Goal: Task Accomplishment & Management: Manage account settings

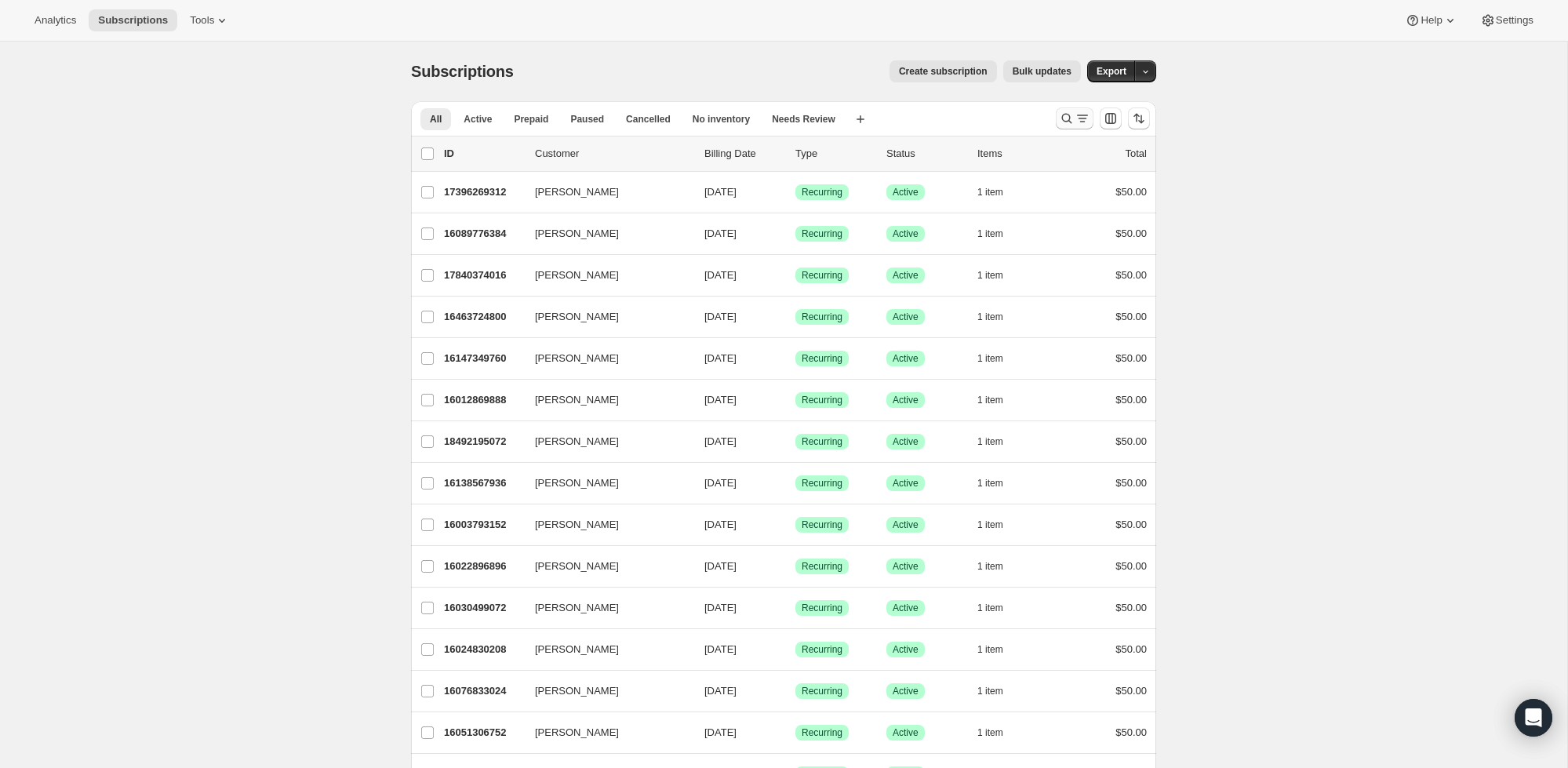
scroll to position [3, 0]
click at [1063, 112] on icon "Search and filter results" at bounding box center [1067, 116] width 16 height 16
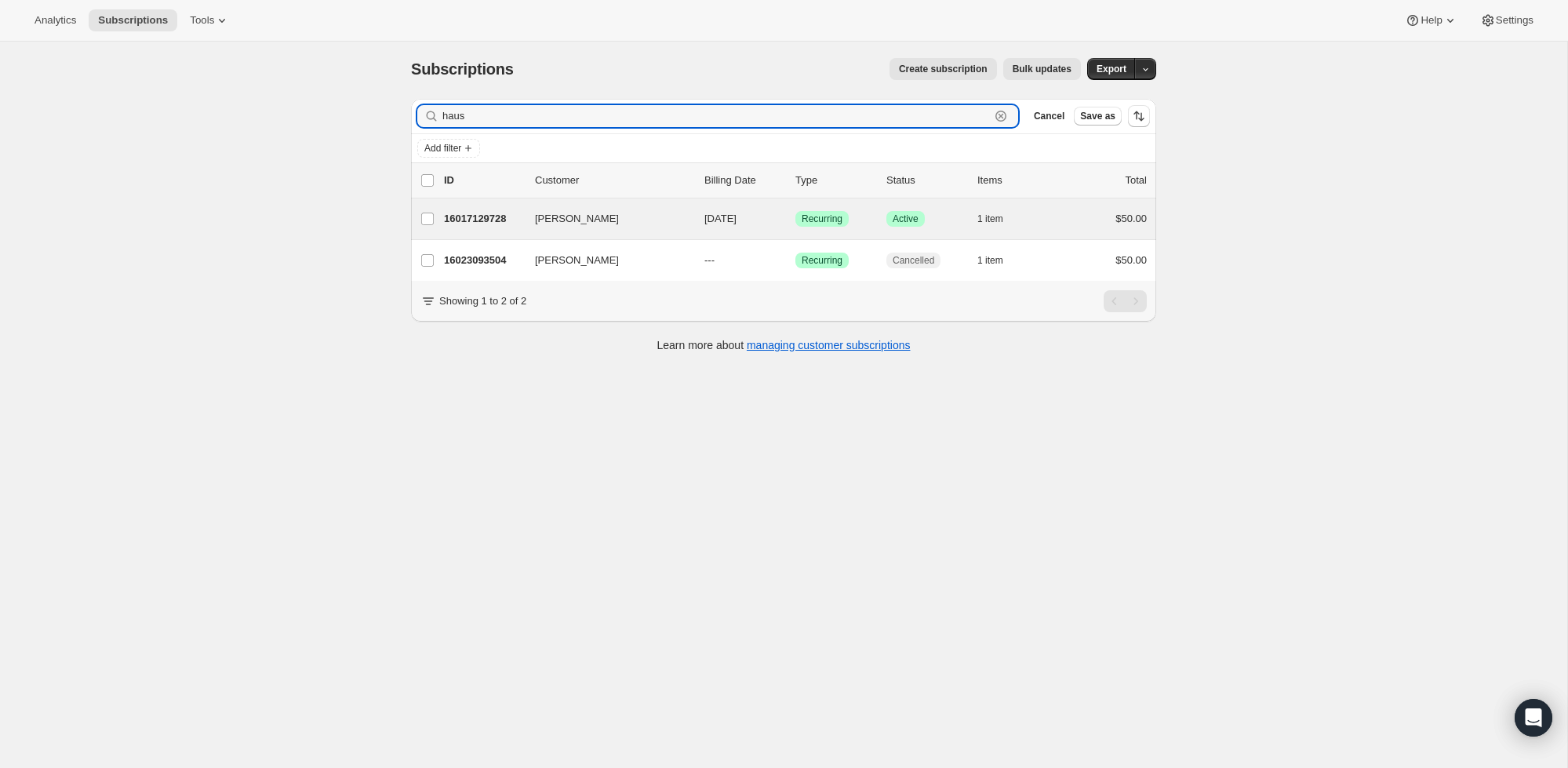
type input "haus"
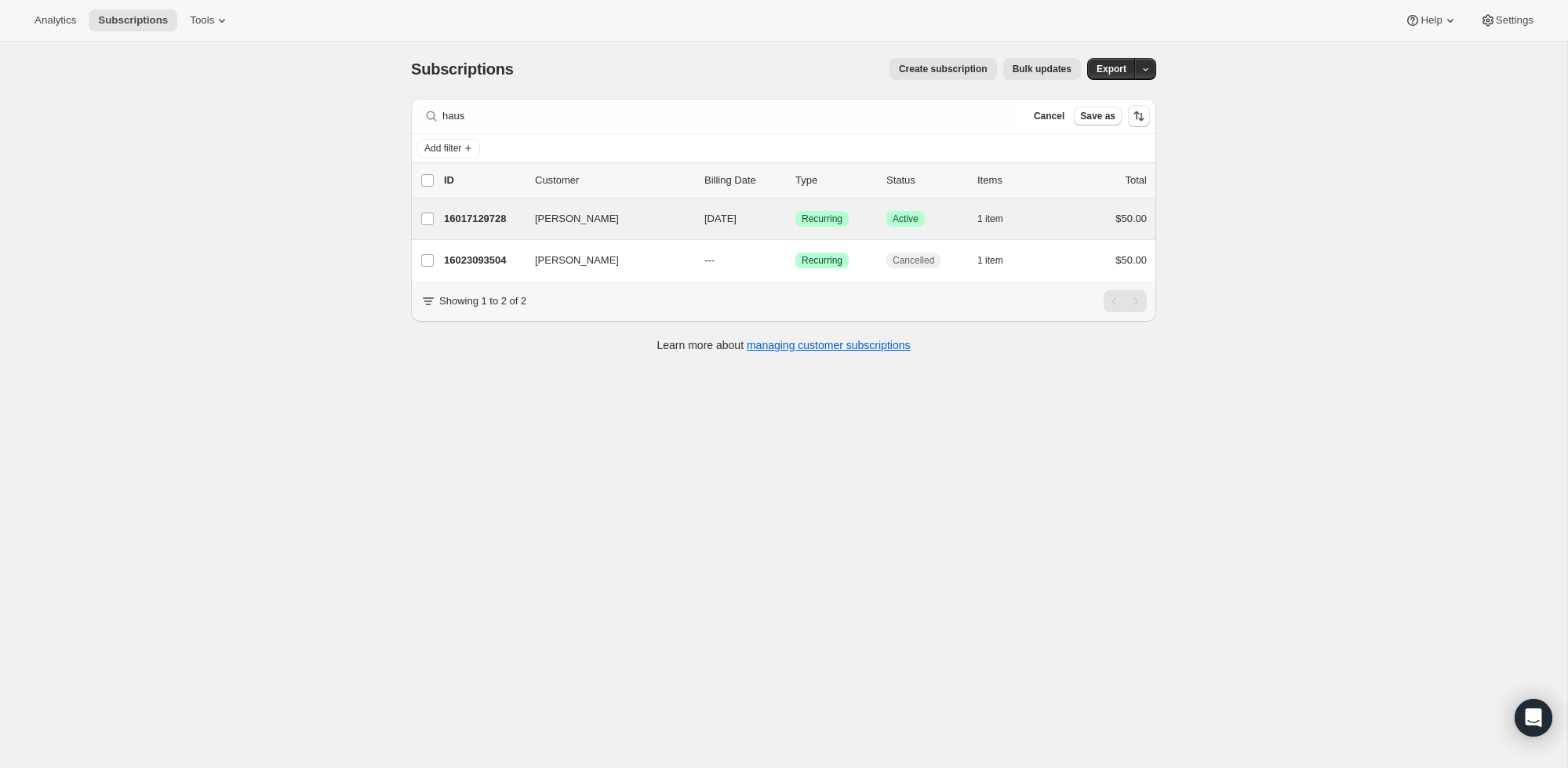
click at [1044, 207] on div "[PERSON_NAME] 16017129728 [PERSON_NAME] [DATE] Success Recurring Success Active…" at bounding box center [784, 219] width 745 height 40
click at [1047, 223] on div "1 item" at bounding box center [1016, 219] width 78 height 22
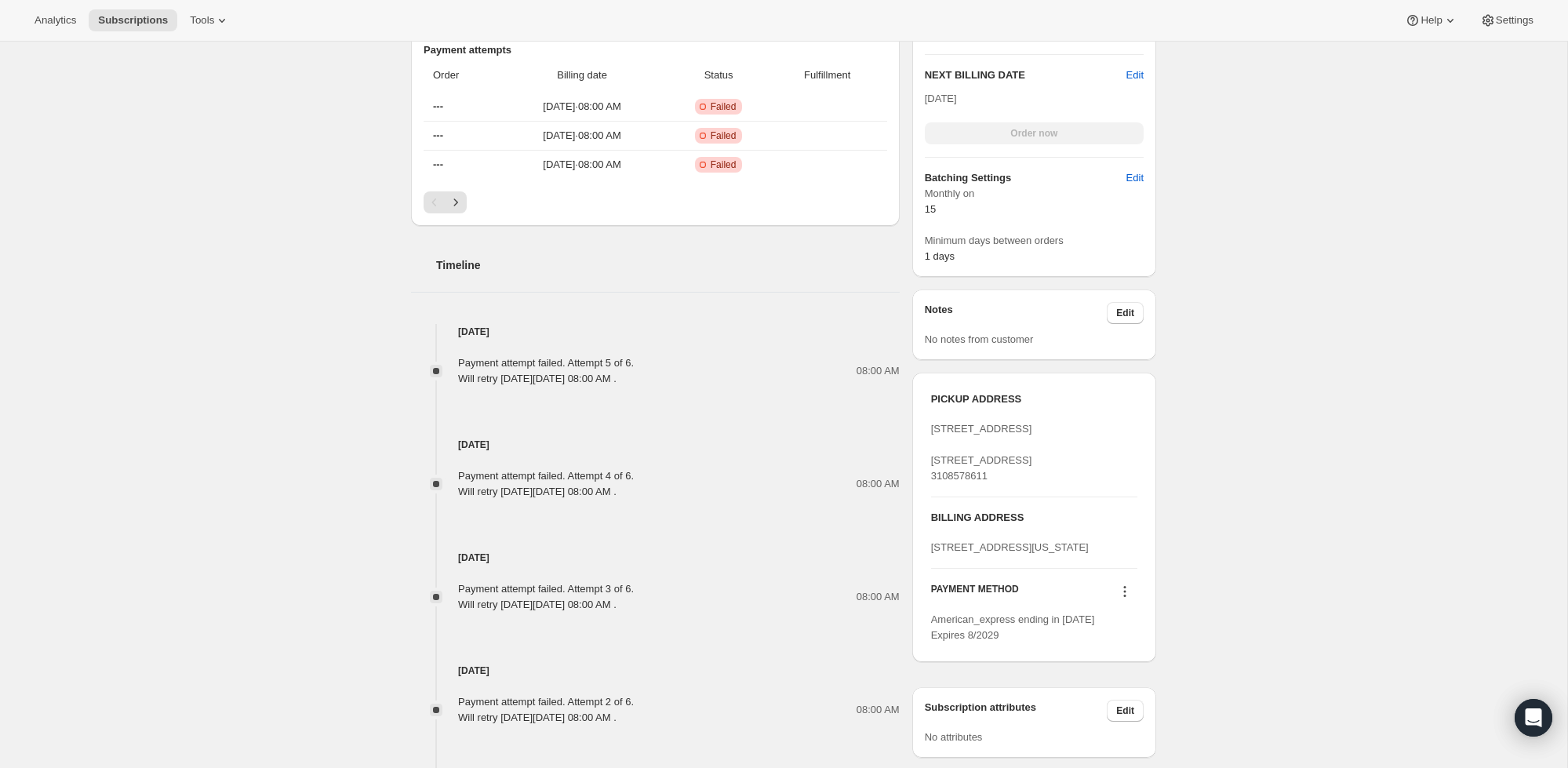
scroll to position [579, 0]
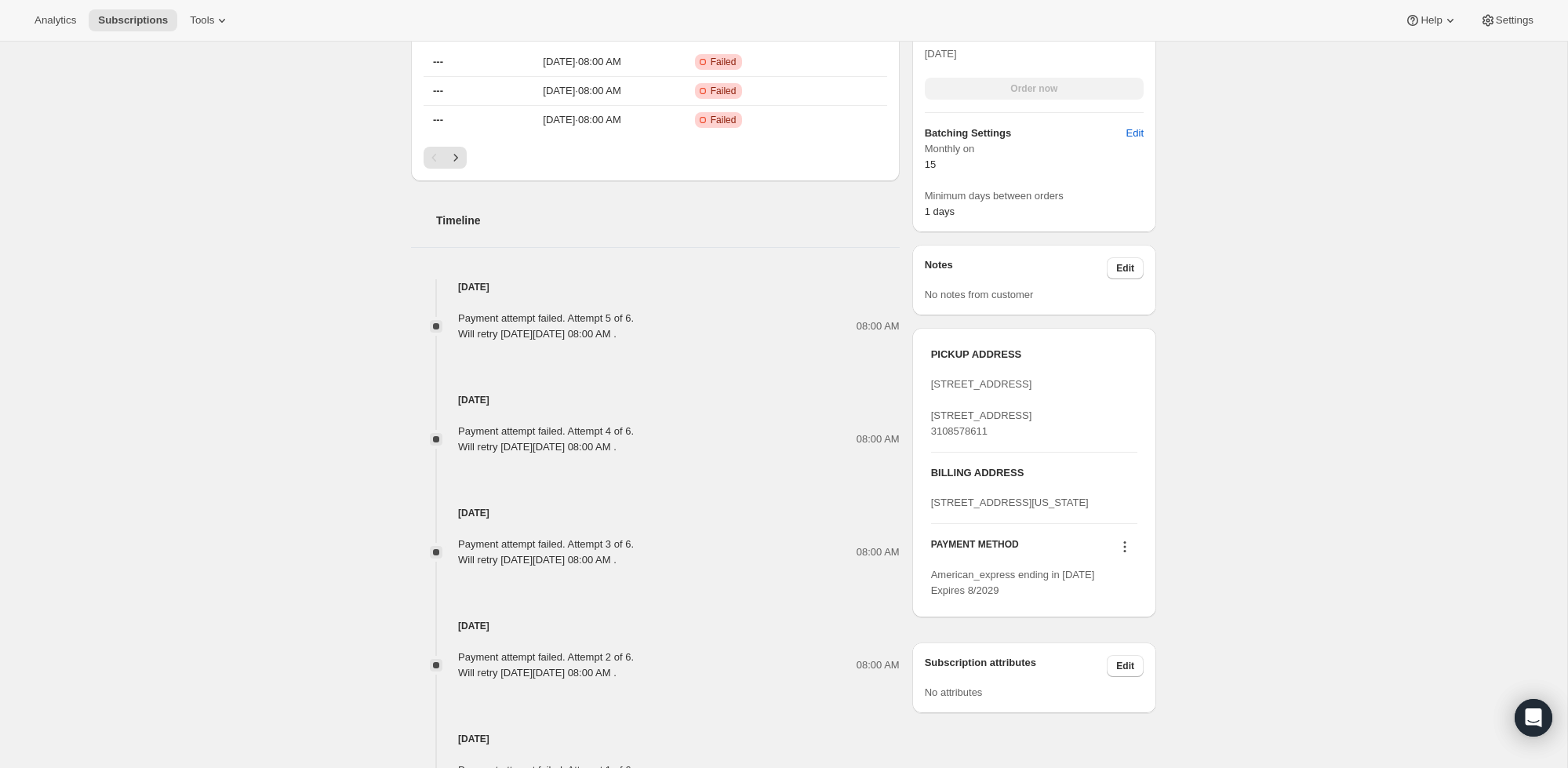
click at [1125, 544] on icon at bounding box center [1125, 542] width 3 height 3
click at [1172, 642] on span "Send link to update card" at bounding box center [1121, 641] width 110 height 11
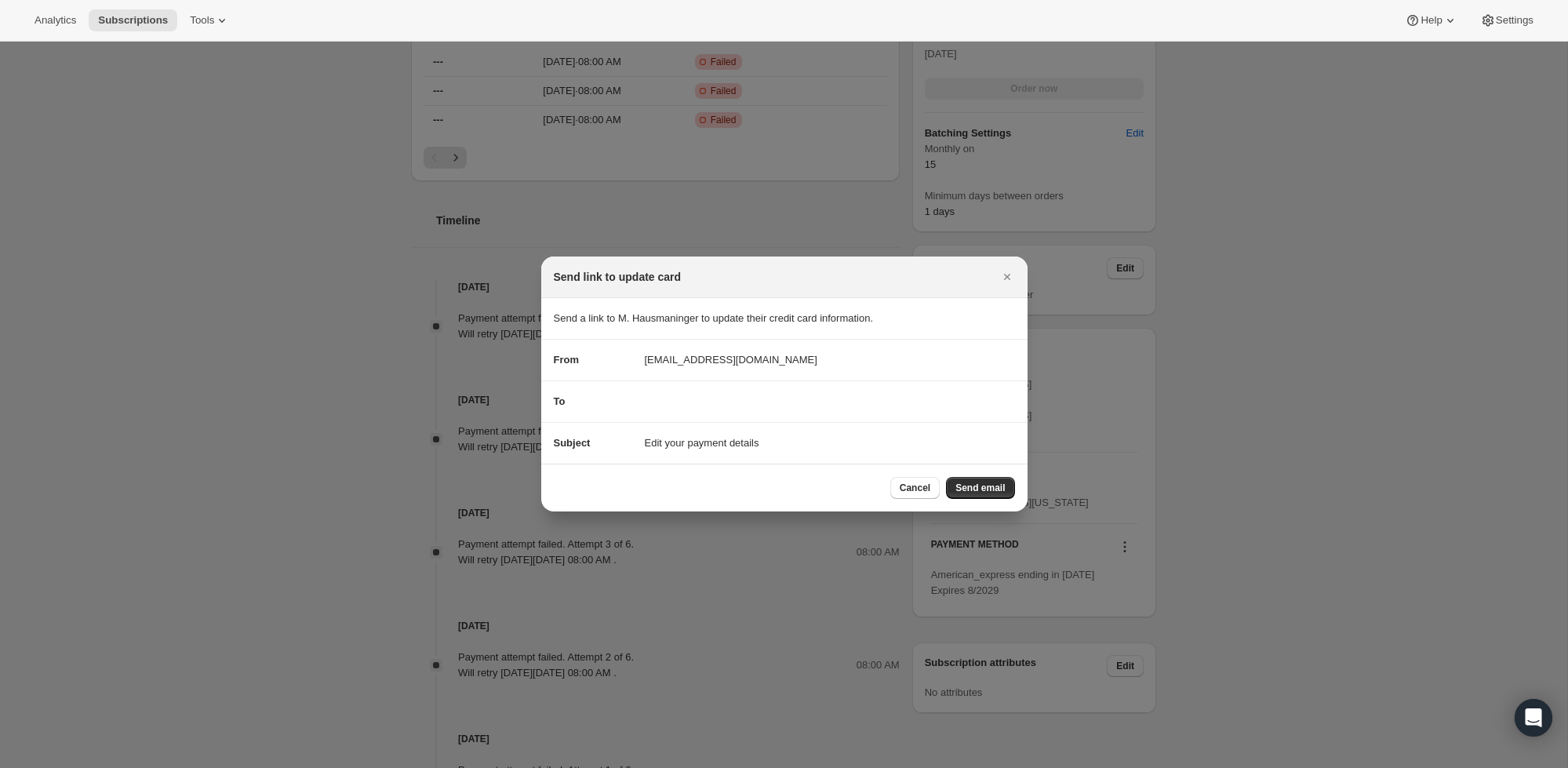
drag, startPoint x: 1006, startPoint y: 277, endPoint x: 1073, endPoint y: 273, distance: 67.1
click at [1022, 276] on div "Send link to update card" at bounding box center [784, 277] width 487 height 41
click at [917, 487] on span "Cancel" at bounding box center [914, 488] width 31 height 12
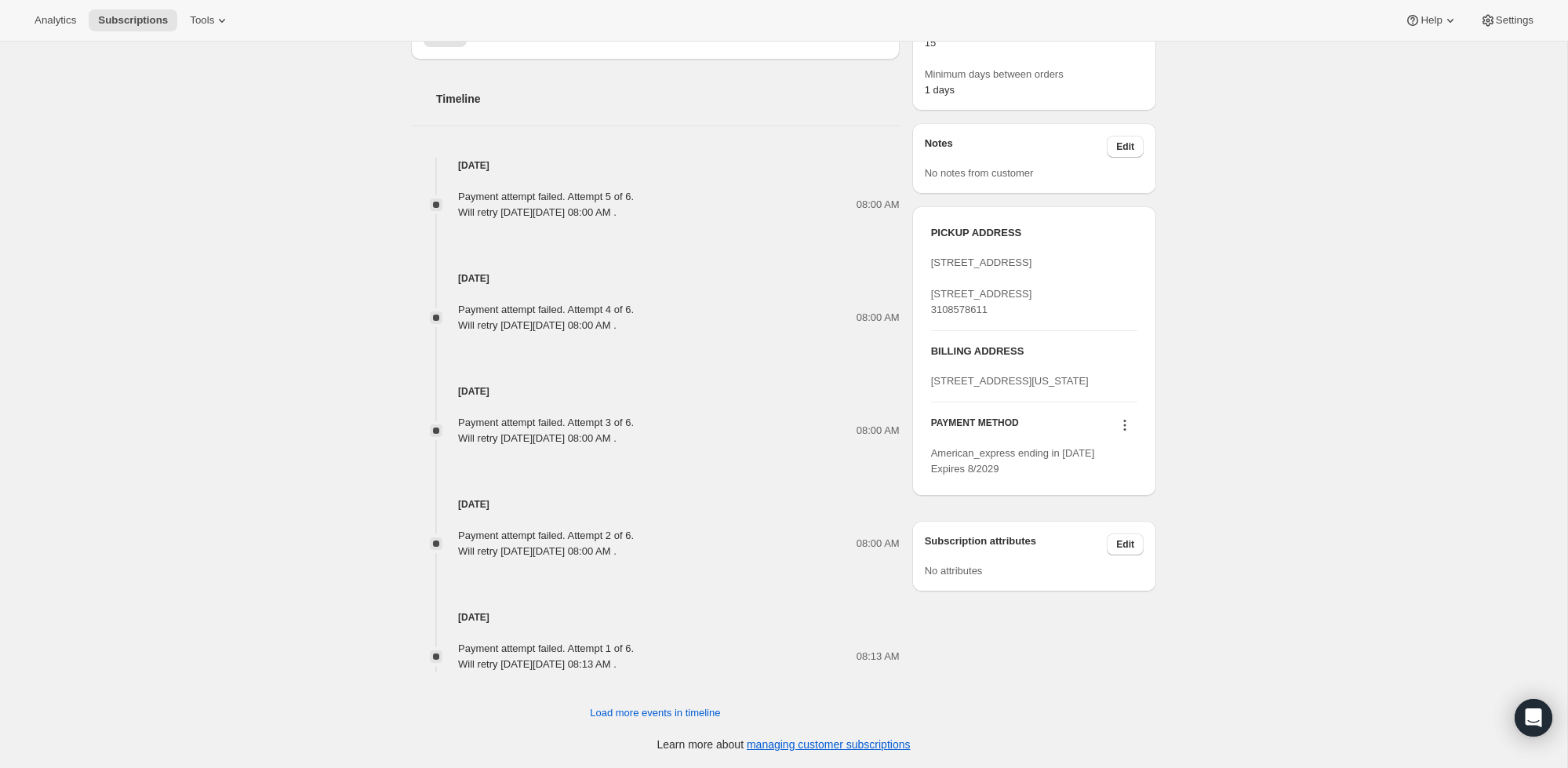
scroll to position [700, 0]
click at [1124, 433] on icon at bounding box center [1125, 425] width 16 height 16
click at [1128, 569] on span "Add credit card" at bounding box center [1101, 573] width 69 height 11
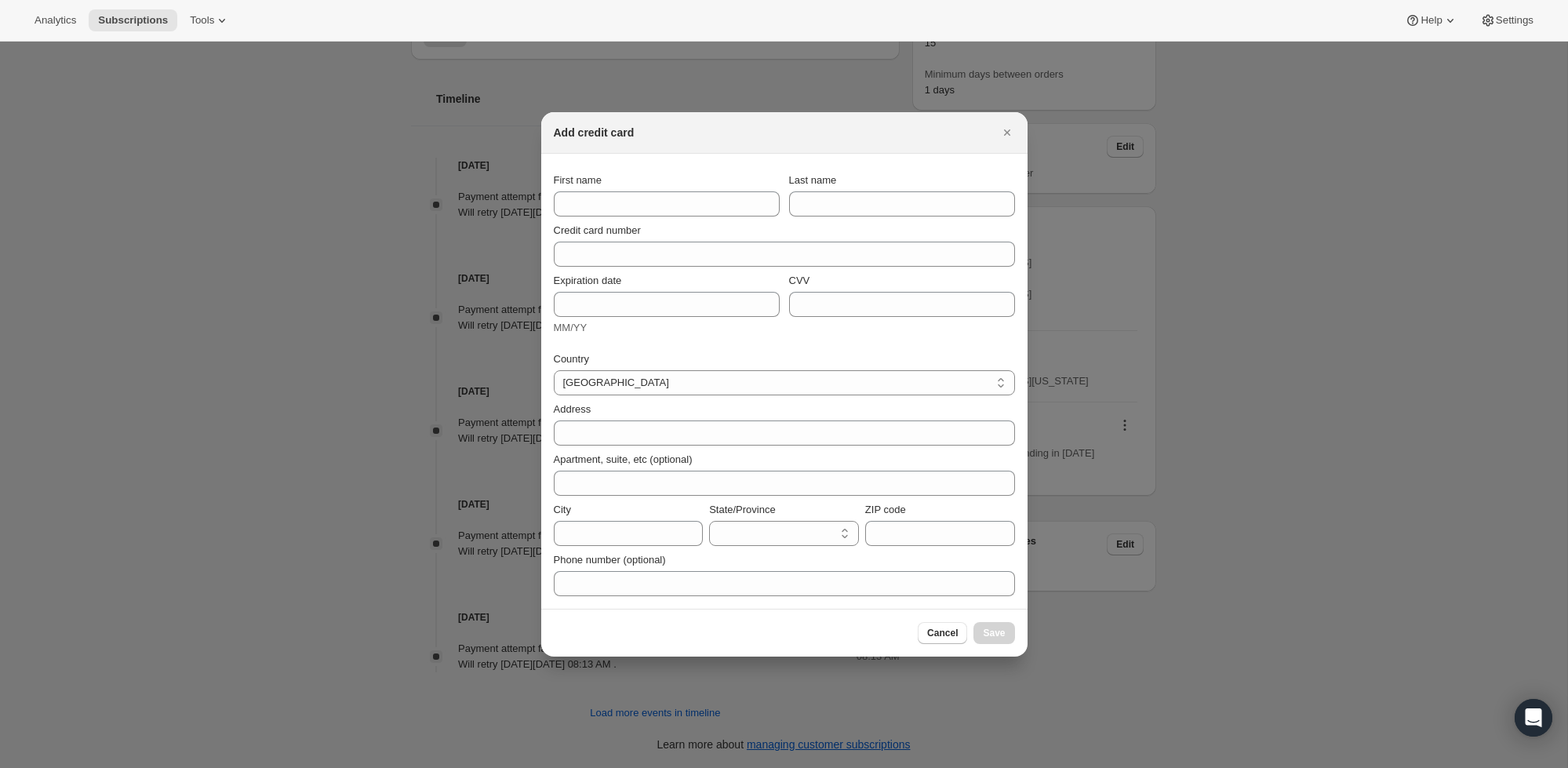
select select "AL"
type input "[PERSON_NAME]"
type input "Hausemanninger"
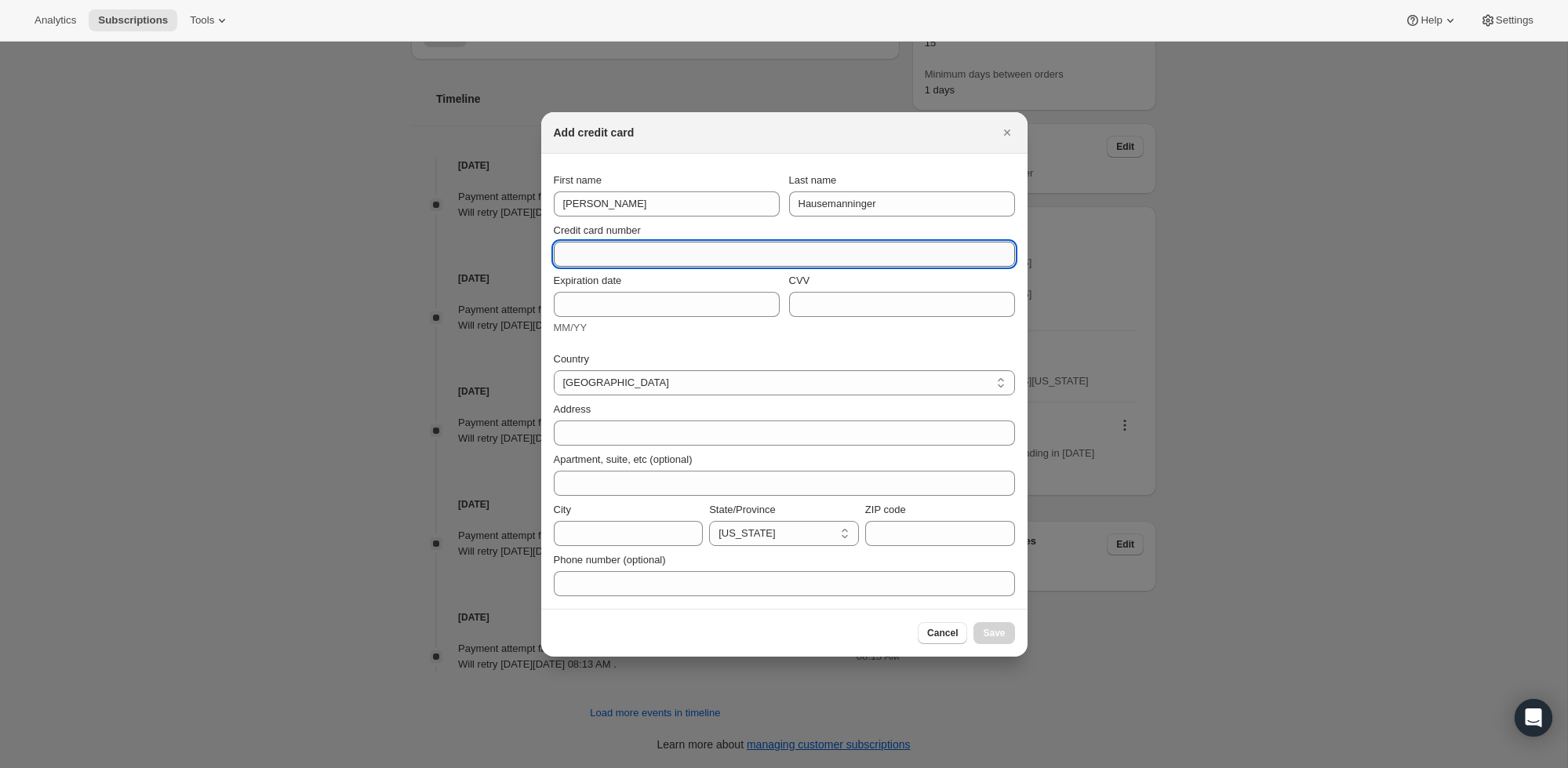
click at [583, 264] on input "Credit card number" at bounding box center [777, 254] width 449 height 25
type input "[CREDIT_CARD_NUMBER]"
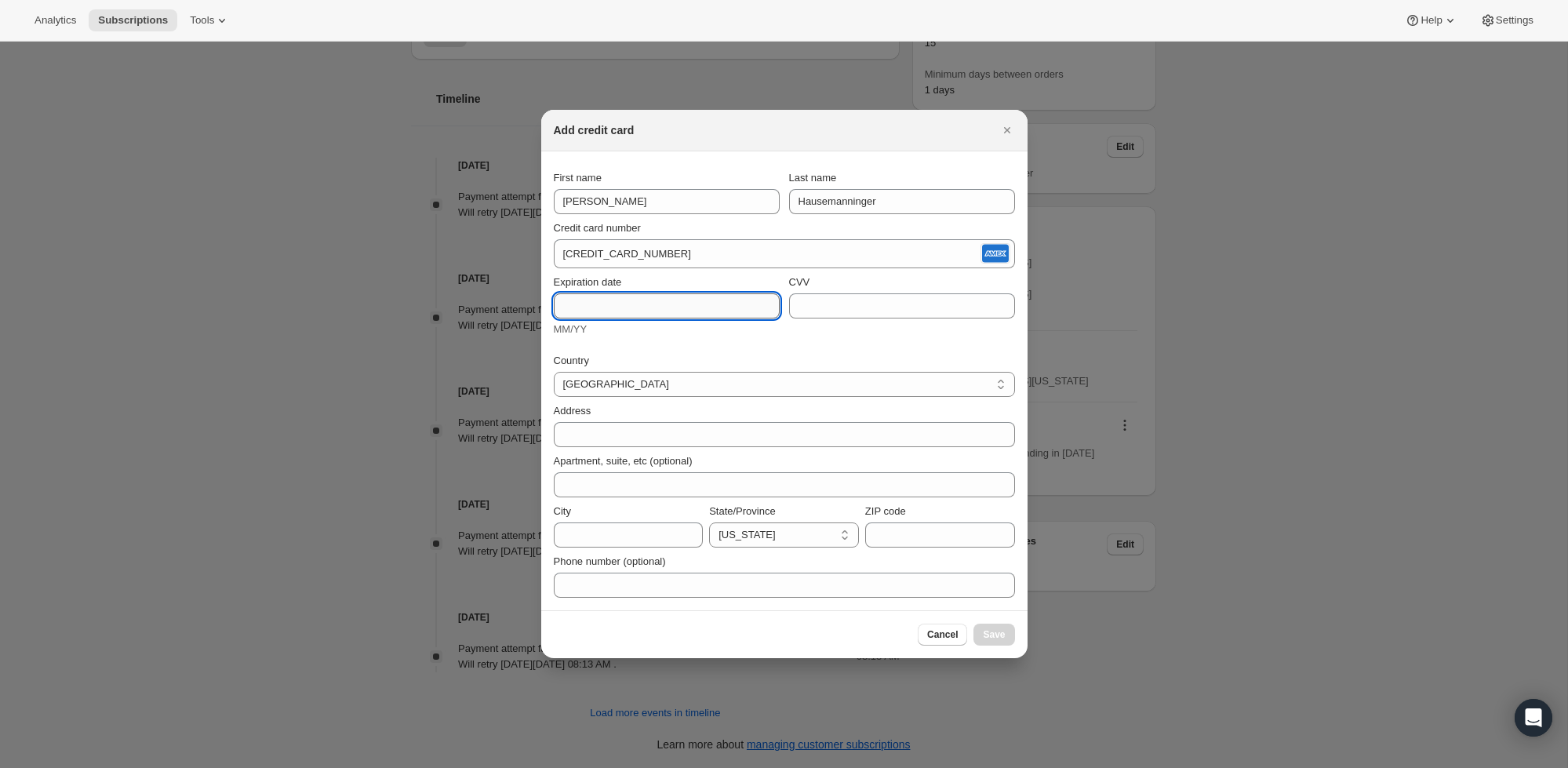
click at [604, 307] on input "Expiration date" at bounding box center [666, 306] width 226 height 25
drag, startPoint x: 803, startPoint y: 301, endPoint x: 132, endPoint y: 112, distance: 697.1
click at [768, 287] on div "Expiration date 0829 MM/YY CVV" at bounding box center [784, 306] width 461 height 62
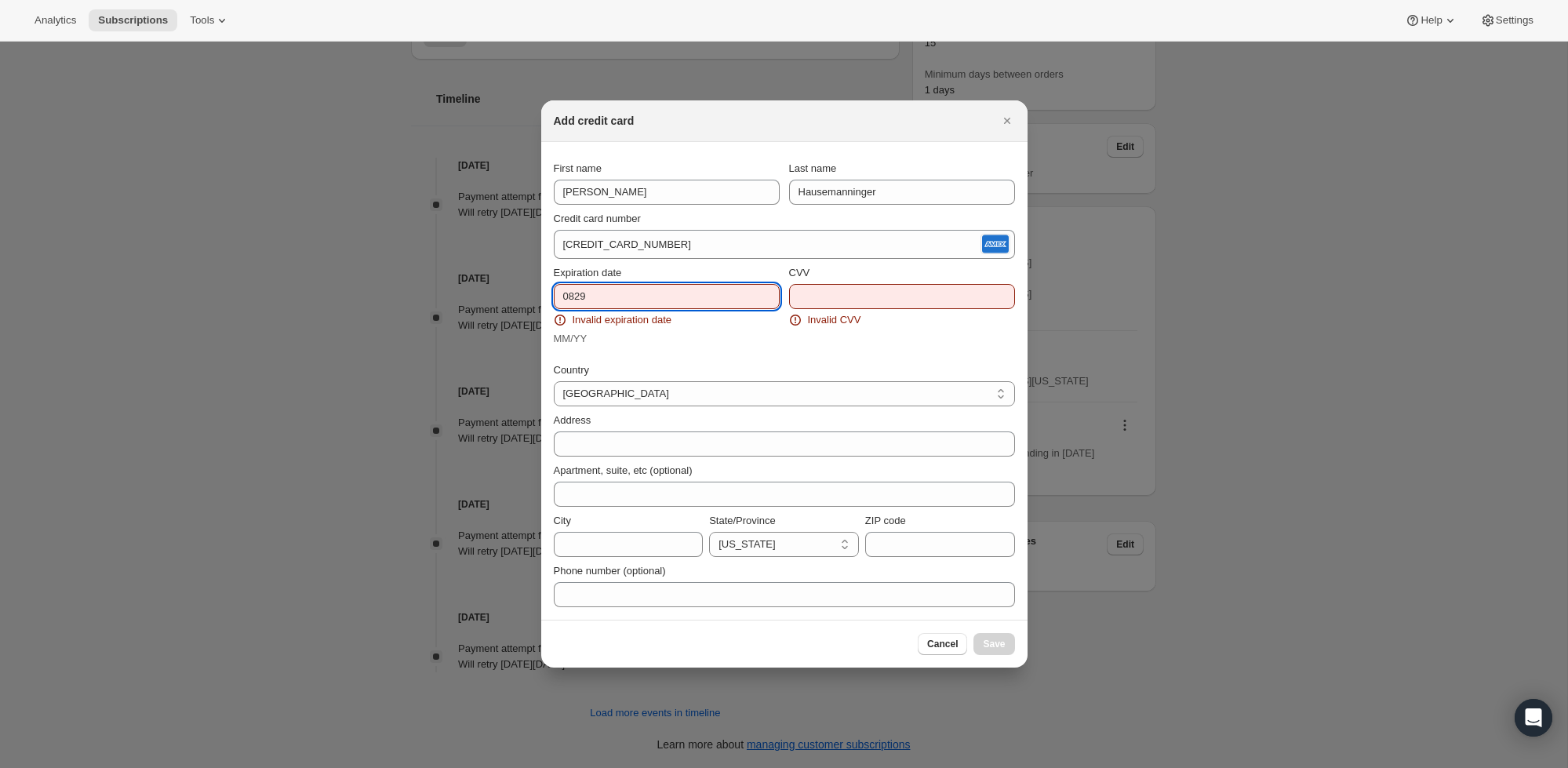
click at [575, 295] on input "0829" at bounding box center [666, 296] width 226 height 25
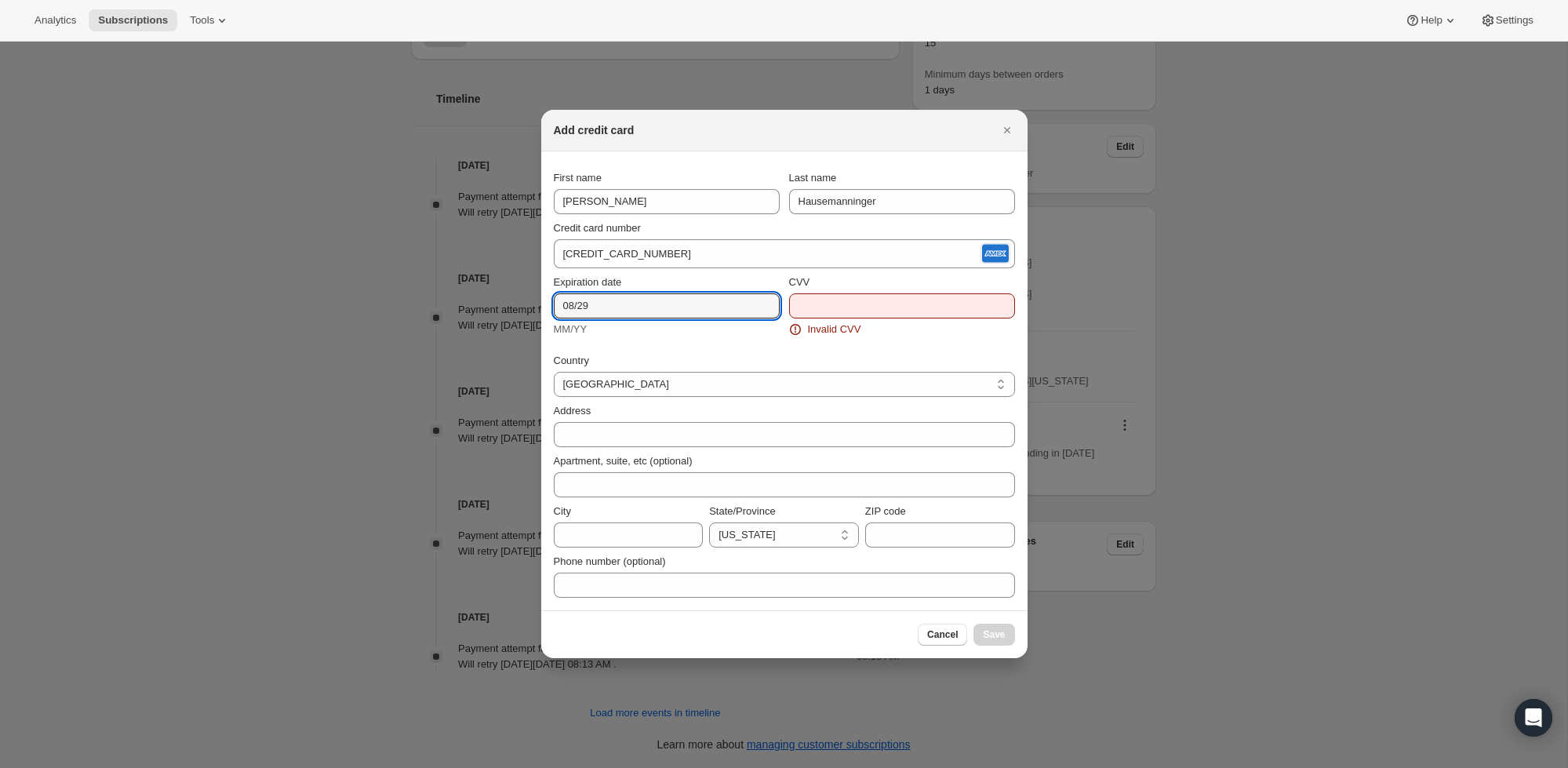
type input "08/29"
click at [803, 315] on input "CVV" at bounding box center [901, 306] width 226 height 25
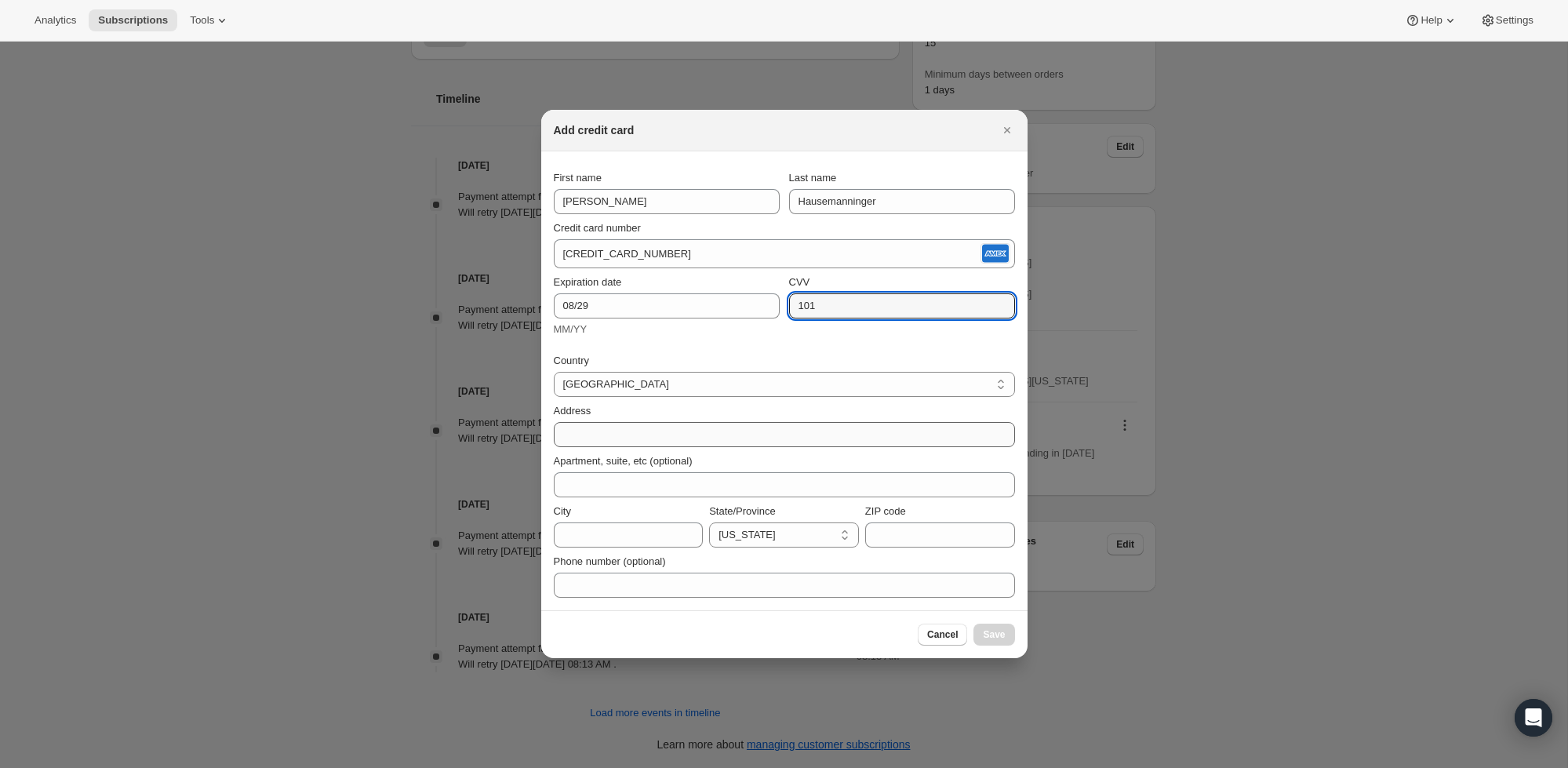
type input "101"
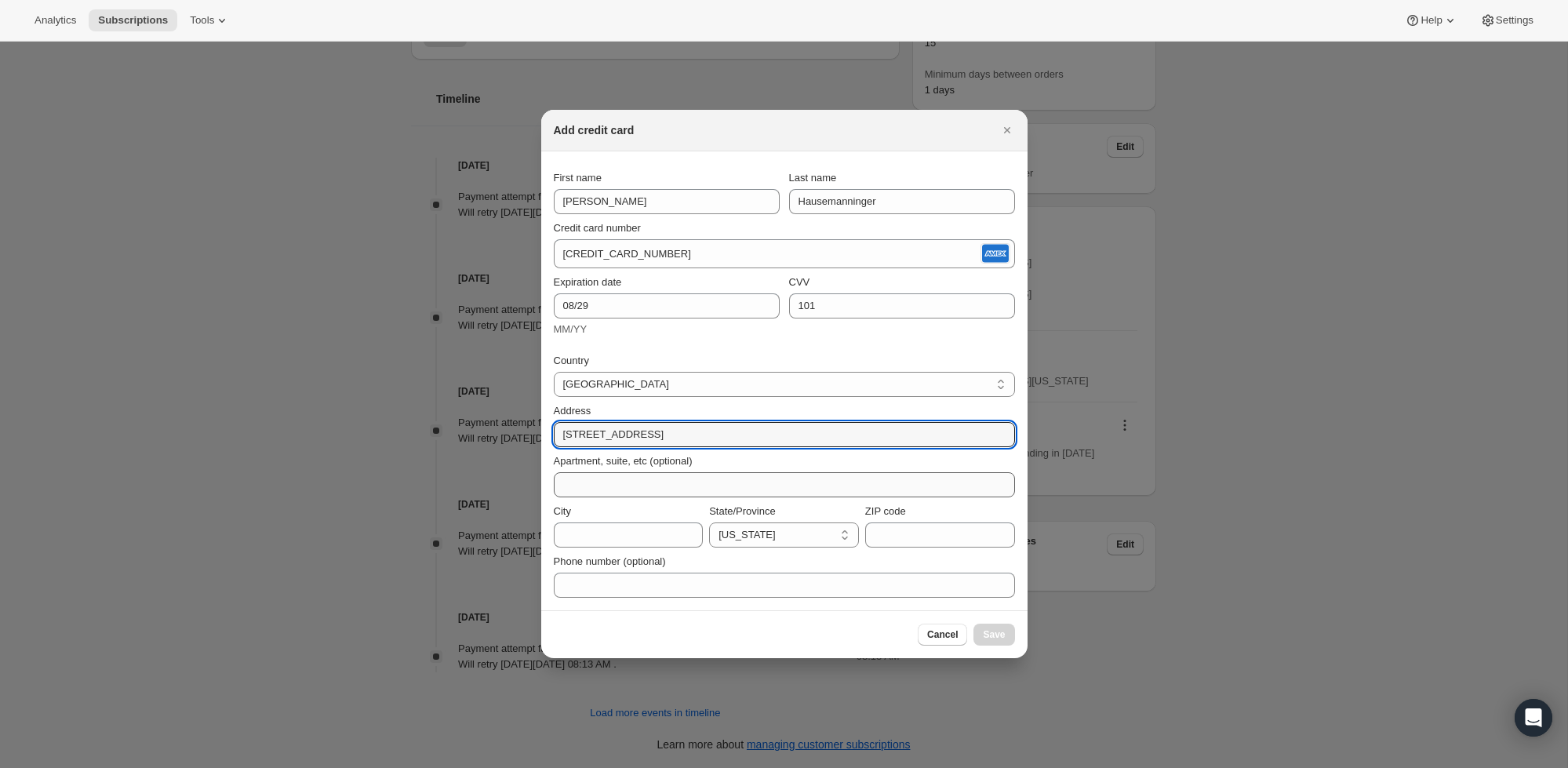
type input "[STREET_ADDRESS]"
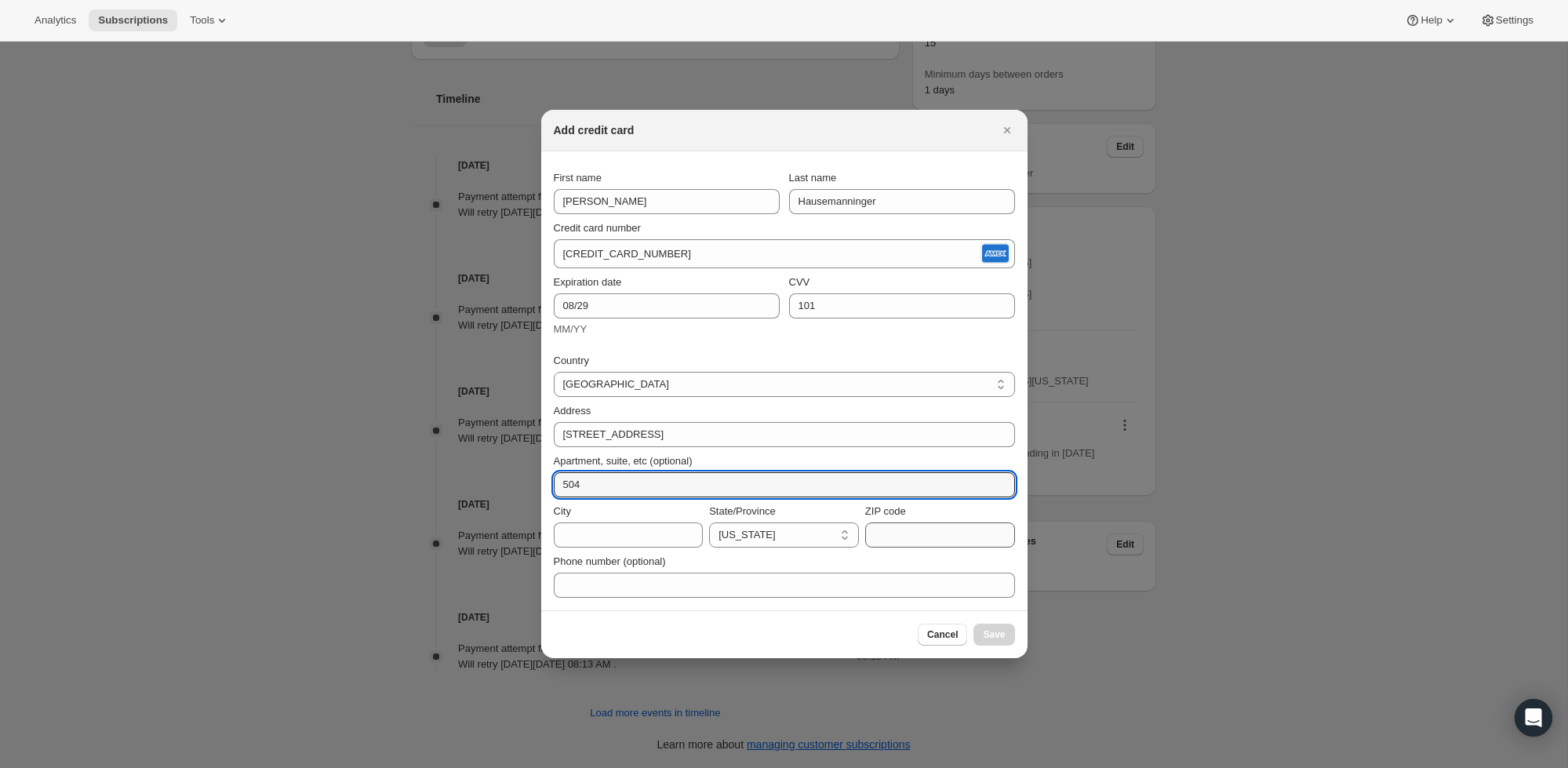
type input "504"
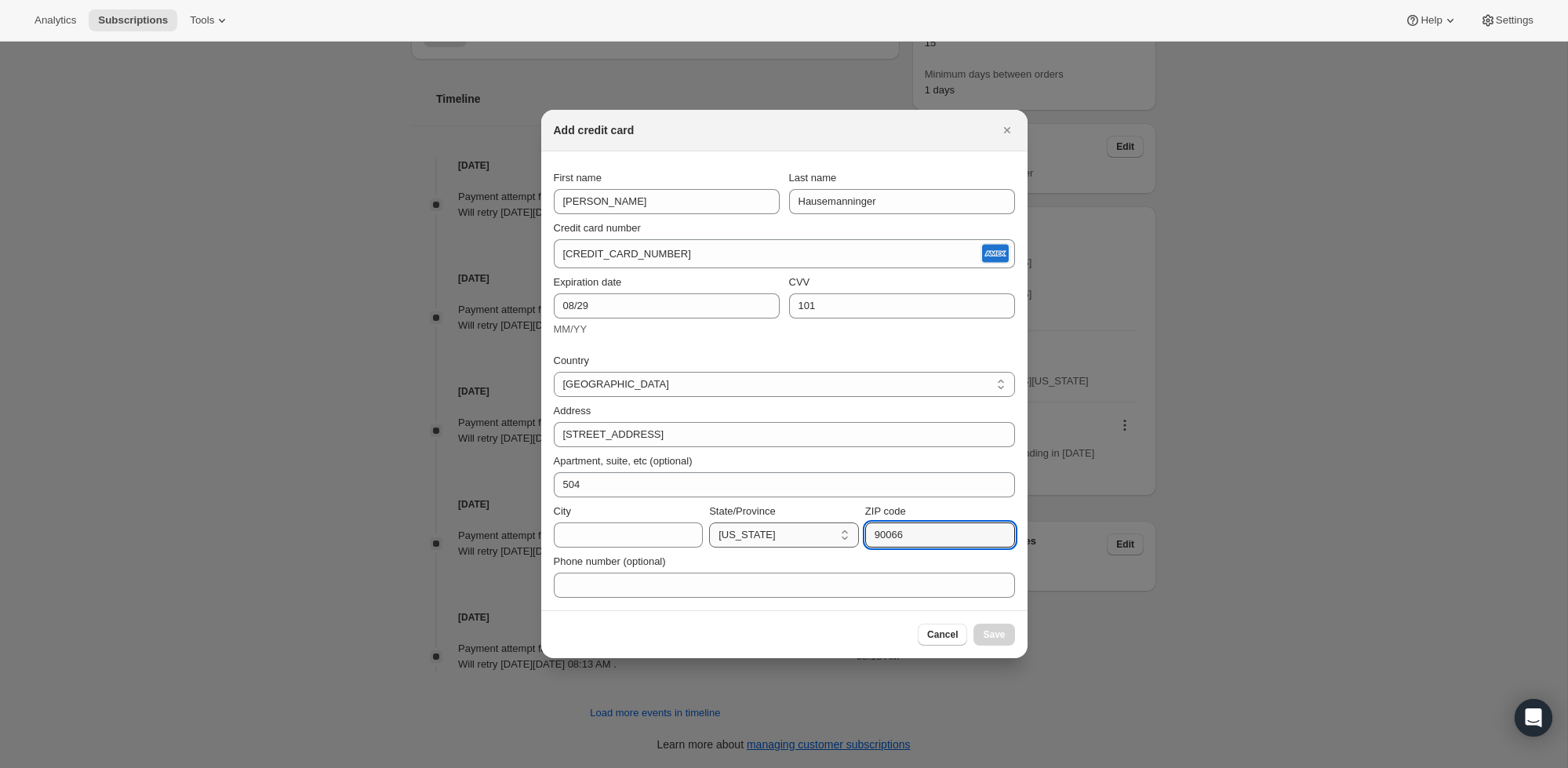
type input "90066"
select select "CA"
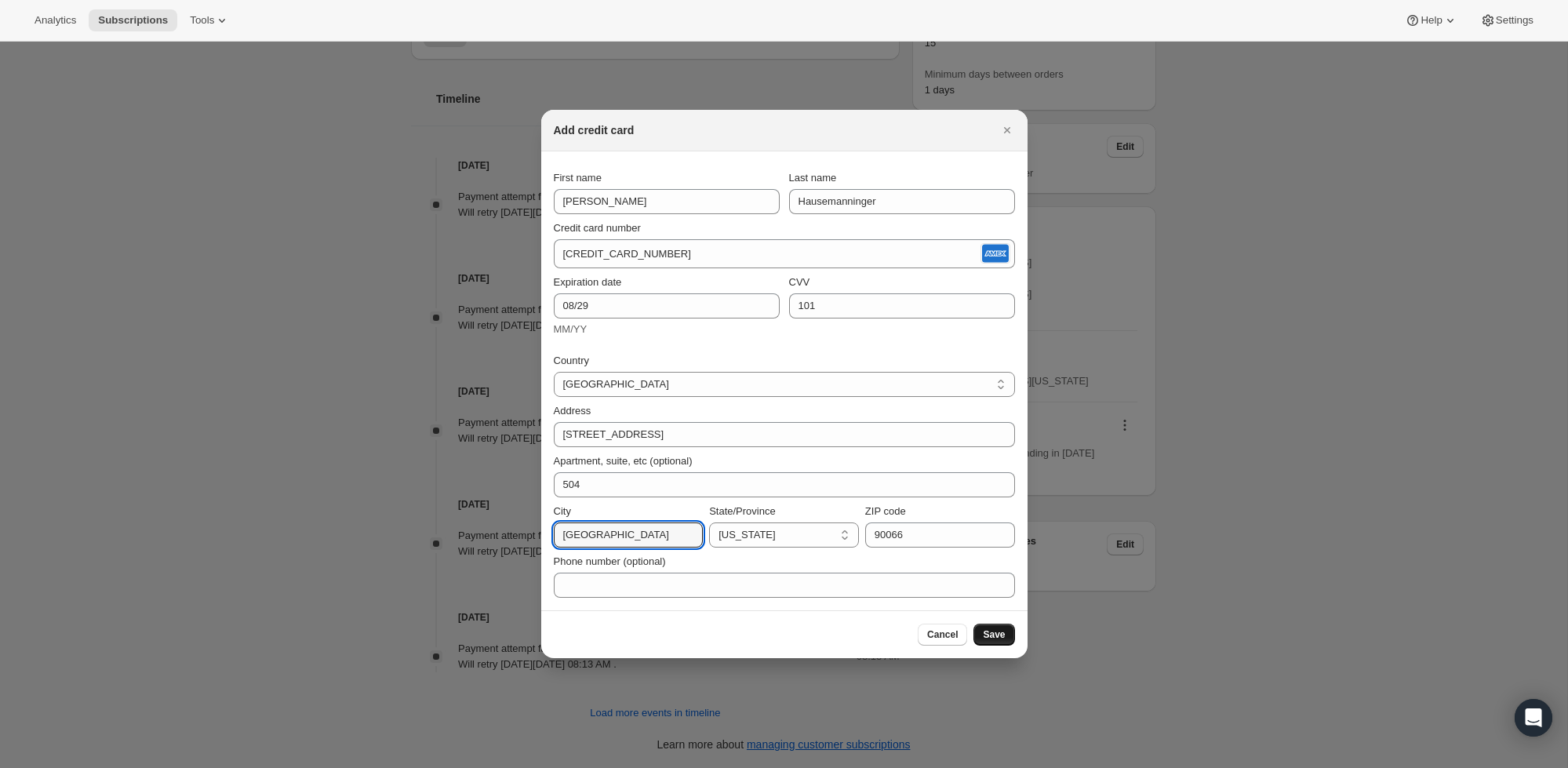
type input "[GEOGRAPHIC_DATA]"
click at [1007, 637] on button "Save" at bounding box center [994, 634] width 40 height 22
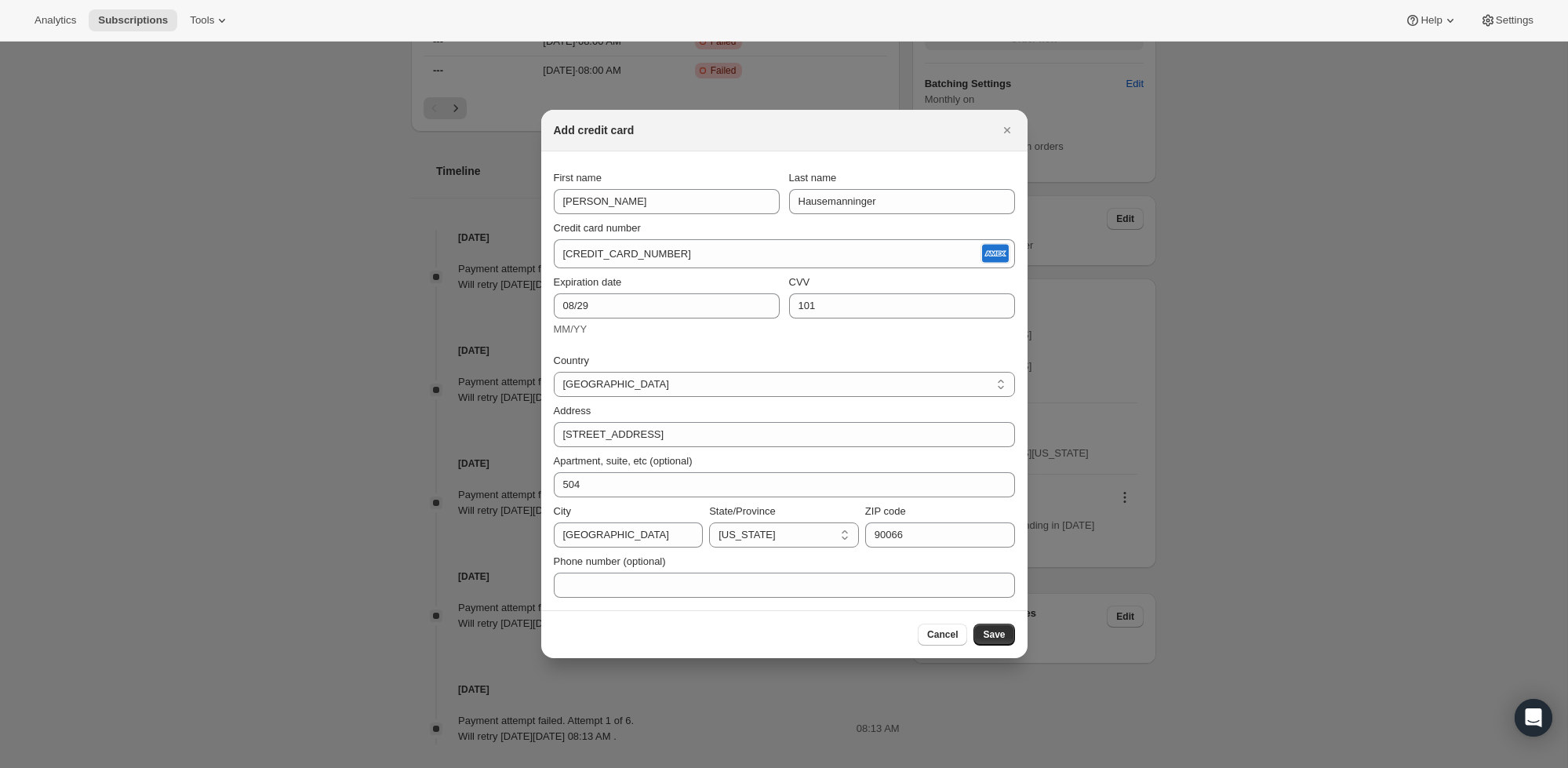
click at [994, 630] on span "Save" at bounding box center [994, 634] width 22 height 12
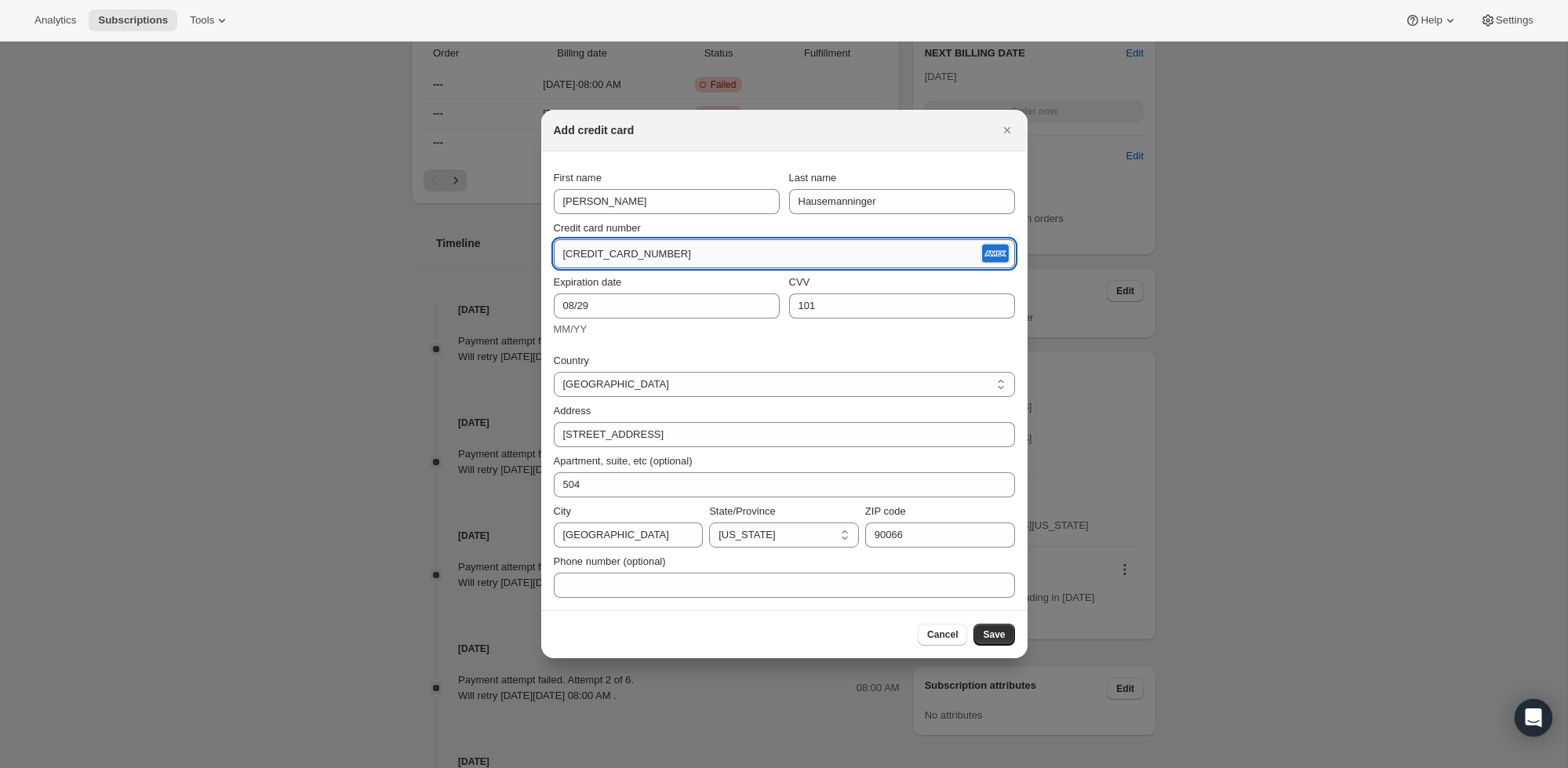
click at [832, 242] on input "[CREDIT_CARD_NUMBER]" at bounding box center [765, 254] width 423 height 25
click at [994, 254] on rect ":rci:" at bounding box center [995, 254] width 26 height 18
click at [744, 264] on input "[CREDIT_CARD_NUMBER]" at bounding box center [765, 254] width 423 height 25
click at [867, 356] on div "Country" at bounding box center [784, 361] width 461 height 16
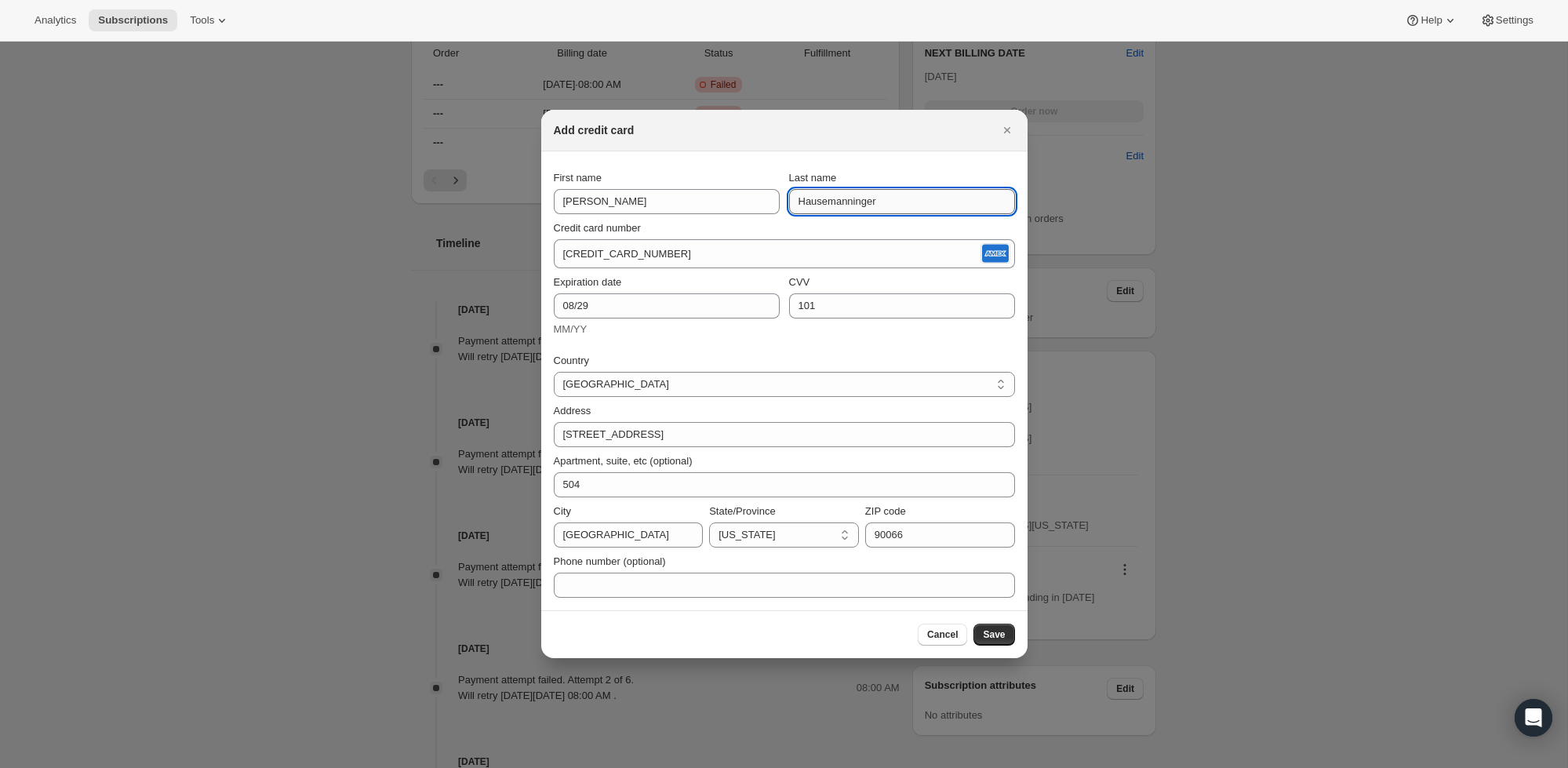
click at [858, 211] on input "Hausemanninger" at bounding box center [901, 201] width 226 height 25
click at [856, 209] on input "Hausemanninger" at bounding box center [901, 201] width 226 height 25
click at [857, 195] on input "Hausemanninger" at bounding box center [901, 201] width 226 height 25
type input "Hausmaninger"
click at [761, 228] on div "Credit card number" at bounding box center [784, 228] width 461 height 16
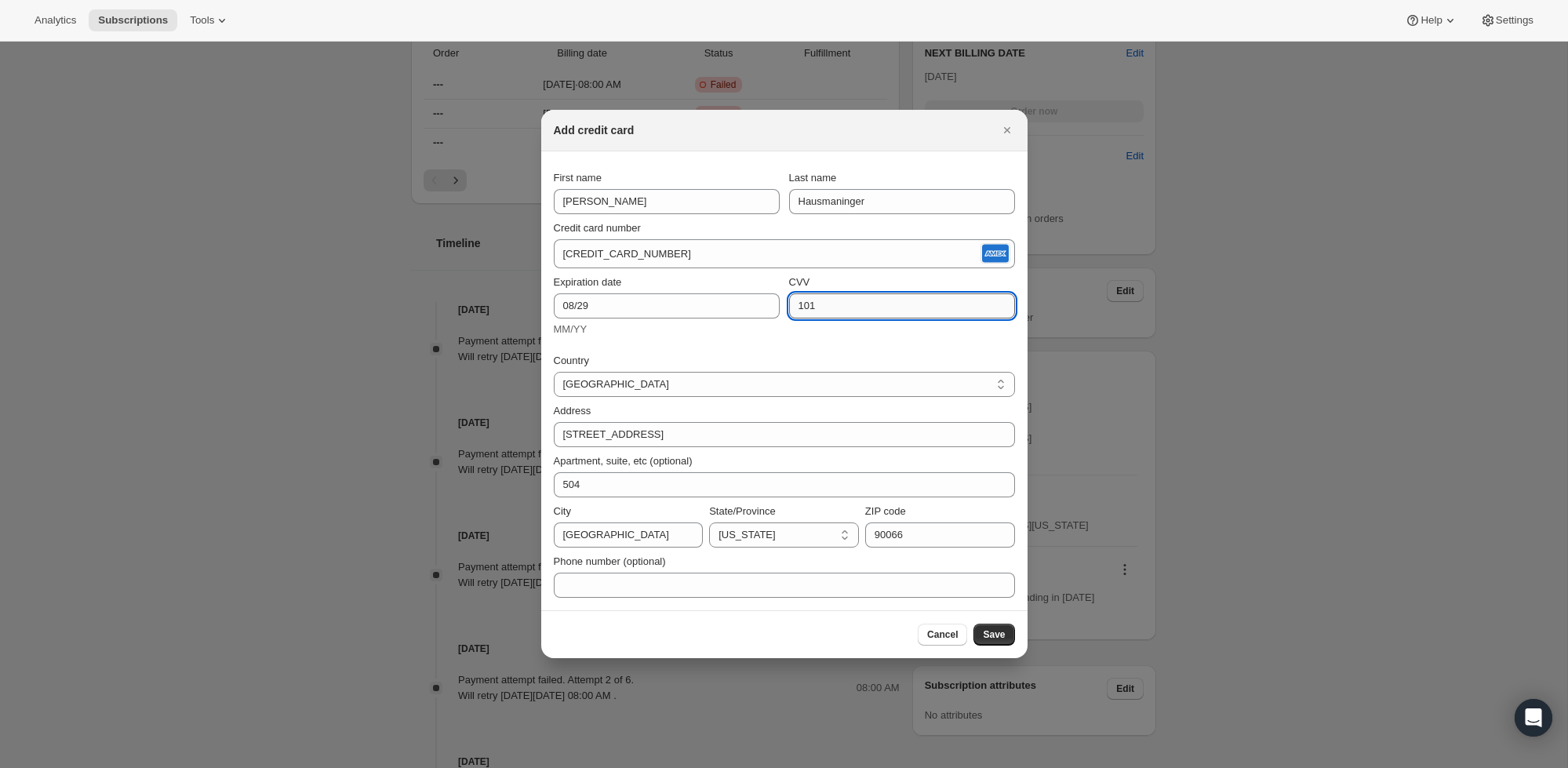
click at [828, 314] on input "101" at bounding box center [901, 306] width 226 height 25
type input "1351"
click at [987, 633] on span "Save" at bounding box center [994, 634] width 22 height 12
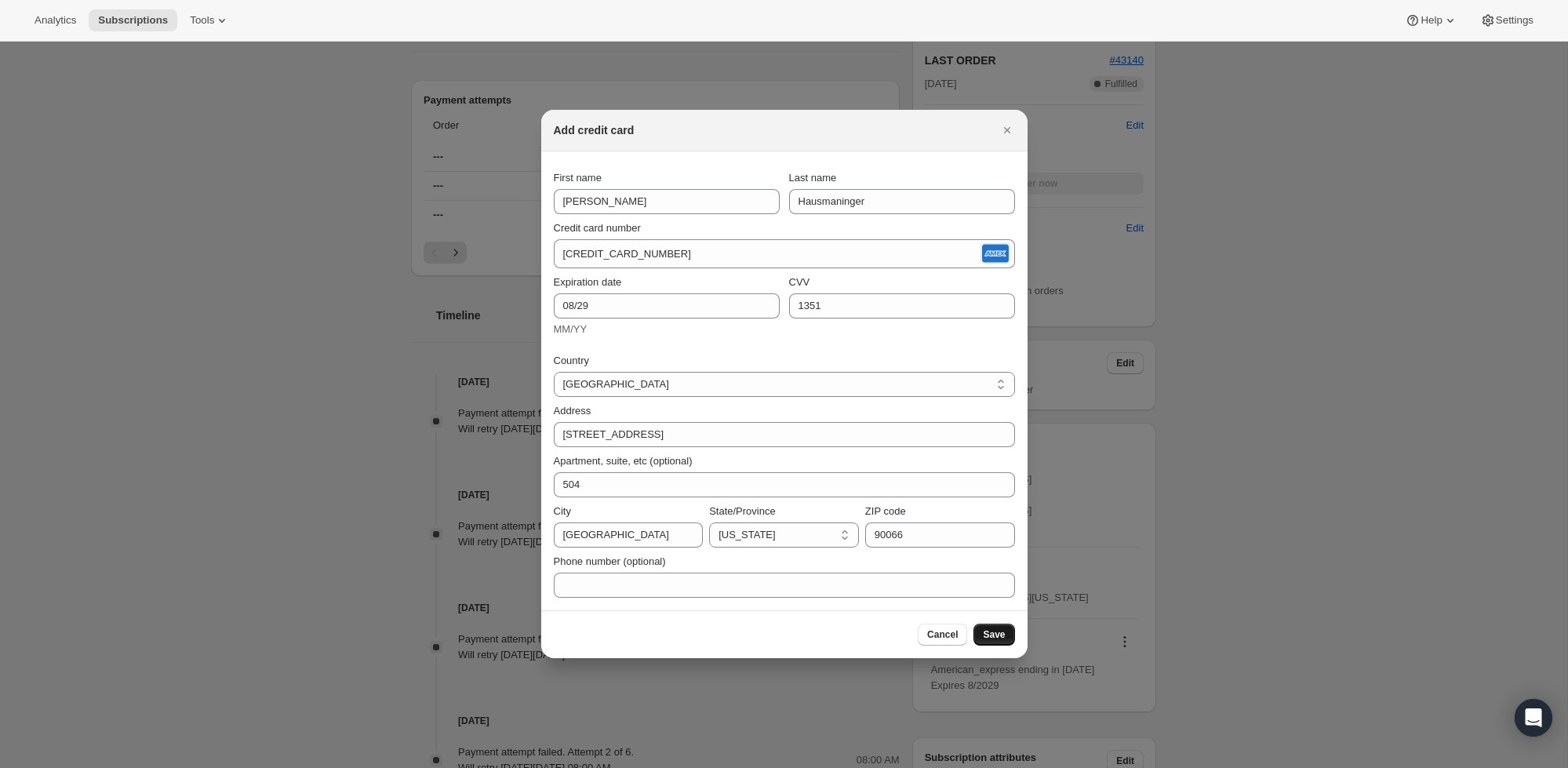
click at [1003, 627] on button "Save" at bounding box center [994, 634] width 40 height 22
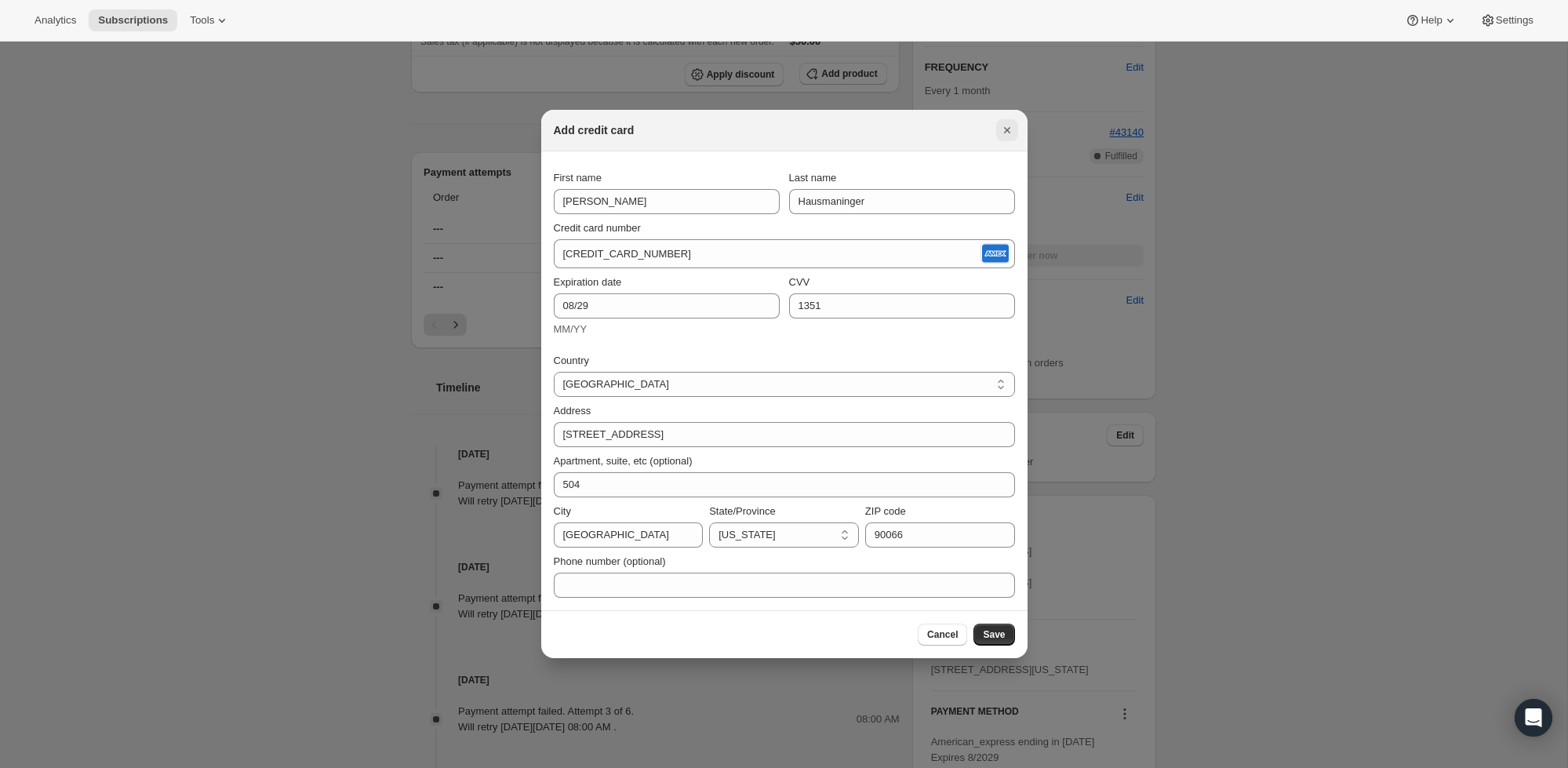
click at [1010, 129] on icon "Close" at bounding box center [1008, 130] width 16 height 16
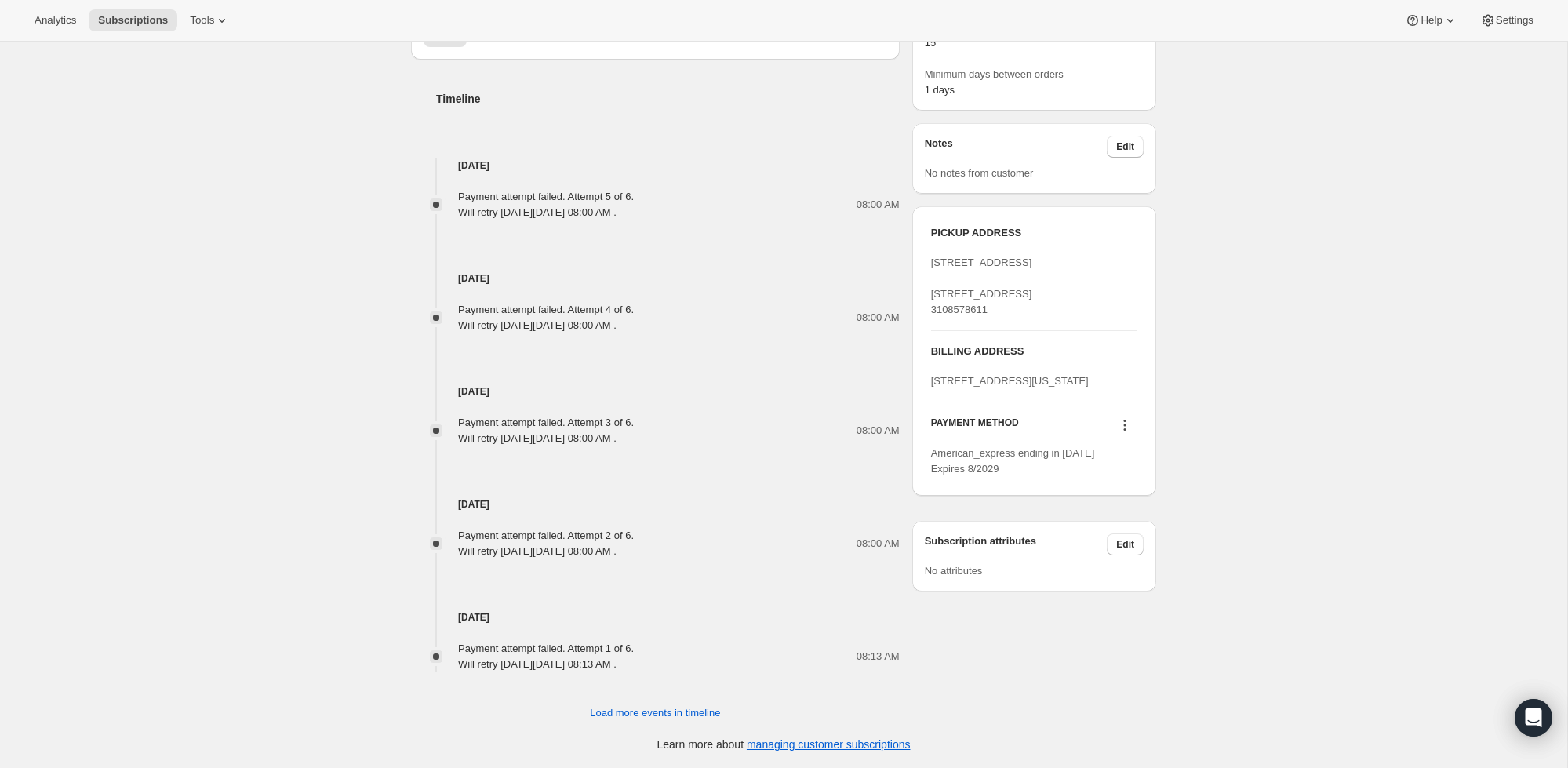
scroll to position [989, 0]
click at [1125, 422] on icon at bounding box center [1125, 421] width 3 height 3
click at [1129, 549] on span "Select payment method" at bounding box center [1120, 546] width 107 height 11
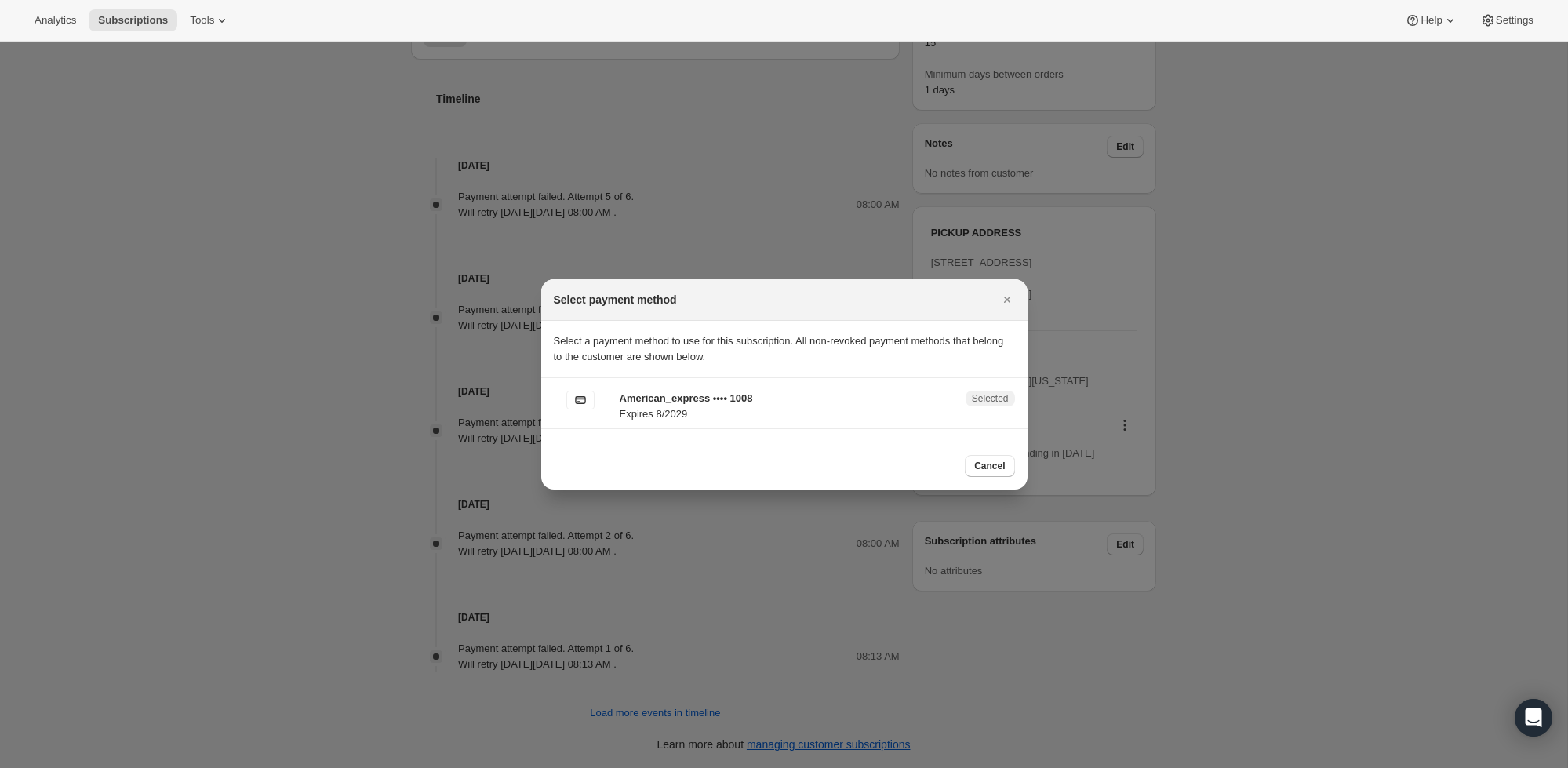
click at [848, 411] on p "Expires 8/2029" at bounding box center [787, 415] width 336 height 16
drag, startPoint x: 575, startPoint y: 407, endPoint x: 1095, endPoint y: 424, distance: 520.3
click at [633, 409] on div "American_express •••• 1008 Expires 8/2029 Selected" at bounding box center [784, 409] width 461 height 38
drag, startPoint x: 884, startPoint y: 388, endPoint x: 883, endPoint y: 409, distance: 21.0
click at [886, 398] on section "American_express •••• 1008 Expires 8/2029 Selected" at bounding box center [784, 409] width 487 height 63
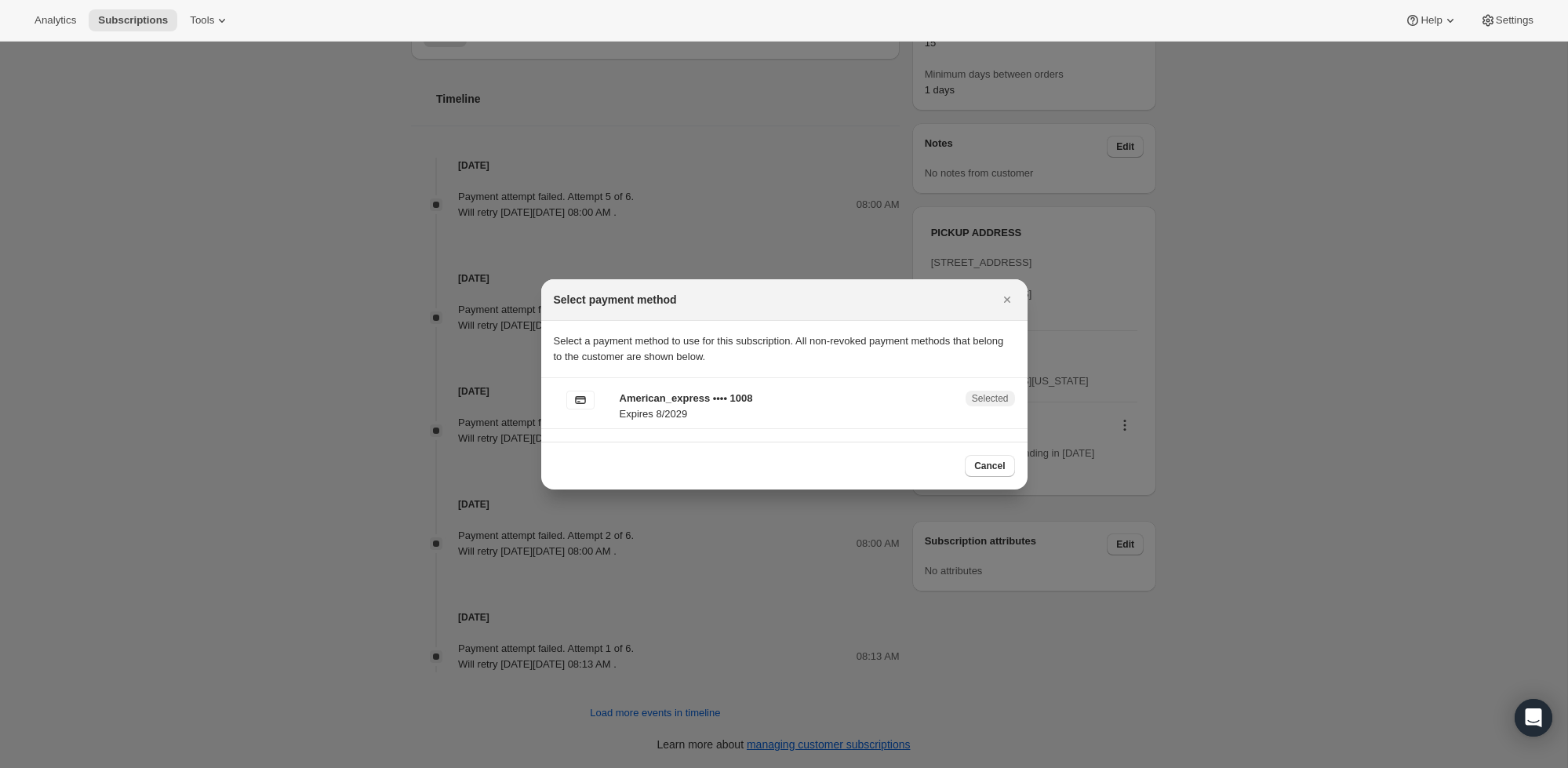
drag, startPoint x: 883, startPoint y: 410, endPoint x: 920, endPoint y: 429, distance: 41.6
click at [883, 410] on p "Expires 8/2029" at bounding box center [787, 415] width 336 height 16
click at [972, 401] on span "Selected" at bounding box center [990, 399] width 37 height 12
drag, startPoint x: 984, startPoint y: 467, endPoint x: 1042, endPoint y: 400, distance: 88.6
click at [983, 467] on span "Cancel" at bounding box center [989, 466] width 31 height 12
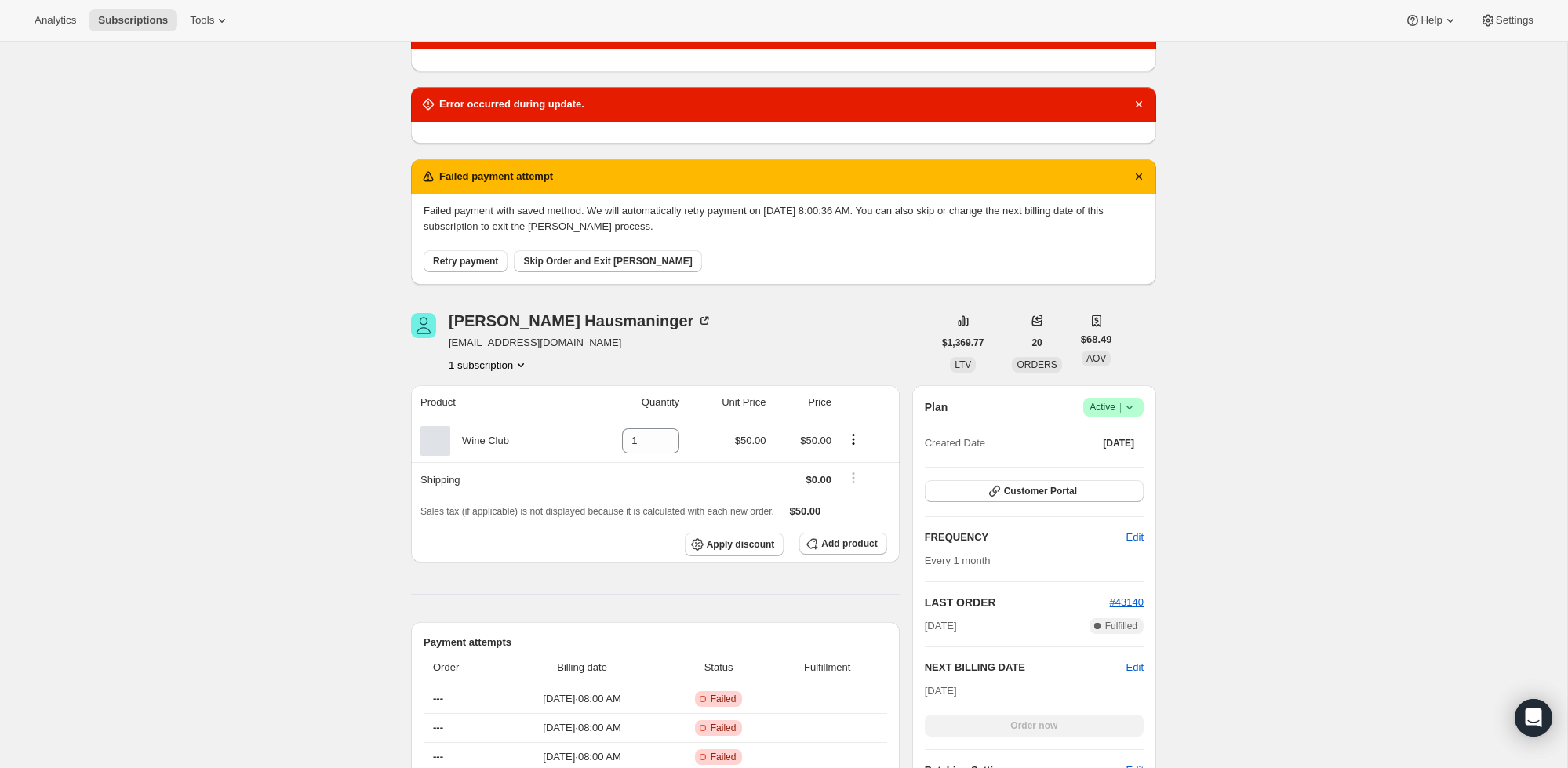
scroll to position [233, 0]
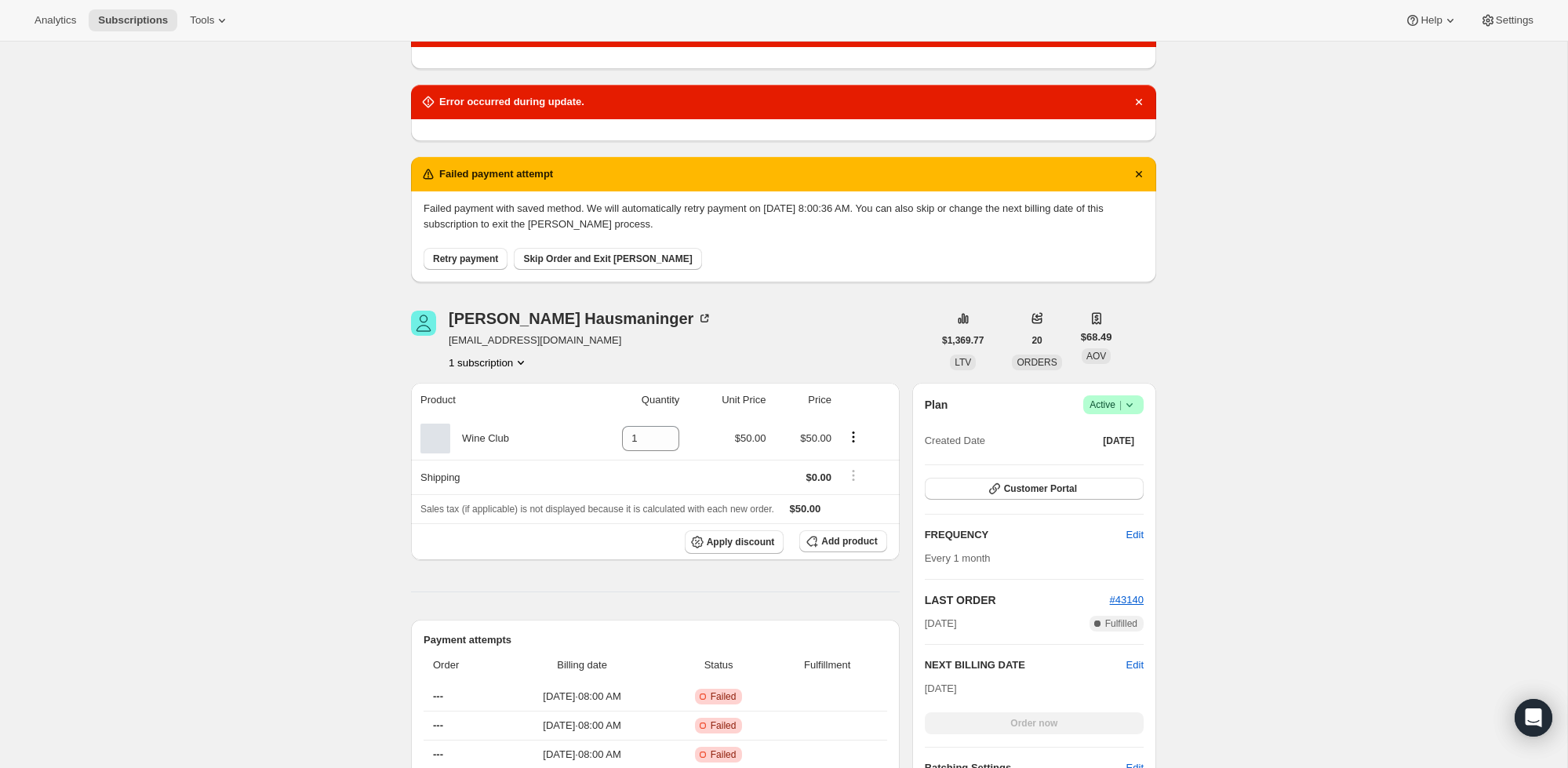
click at [481, 260] on span "Retry payment" at bounding box center [466, 259] width 65 height 12
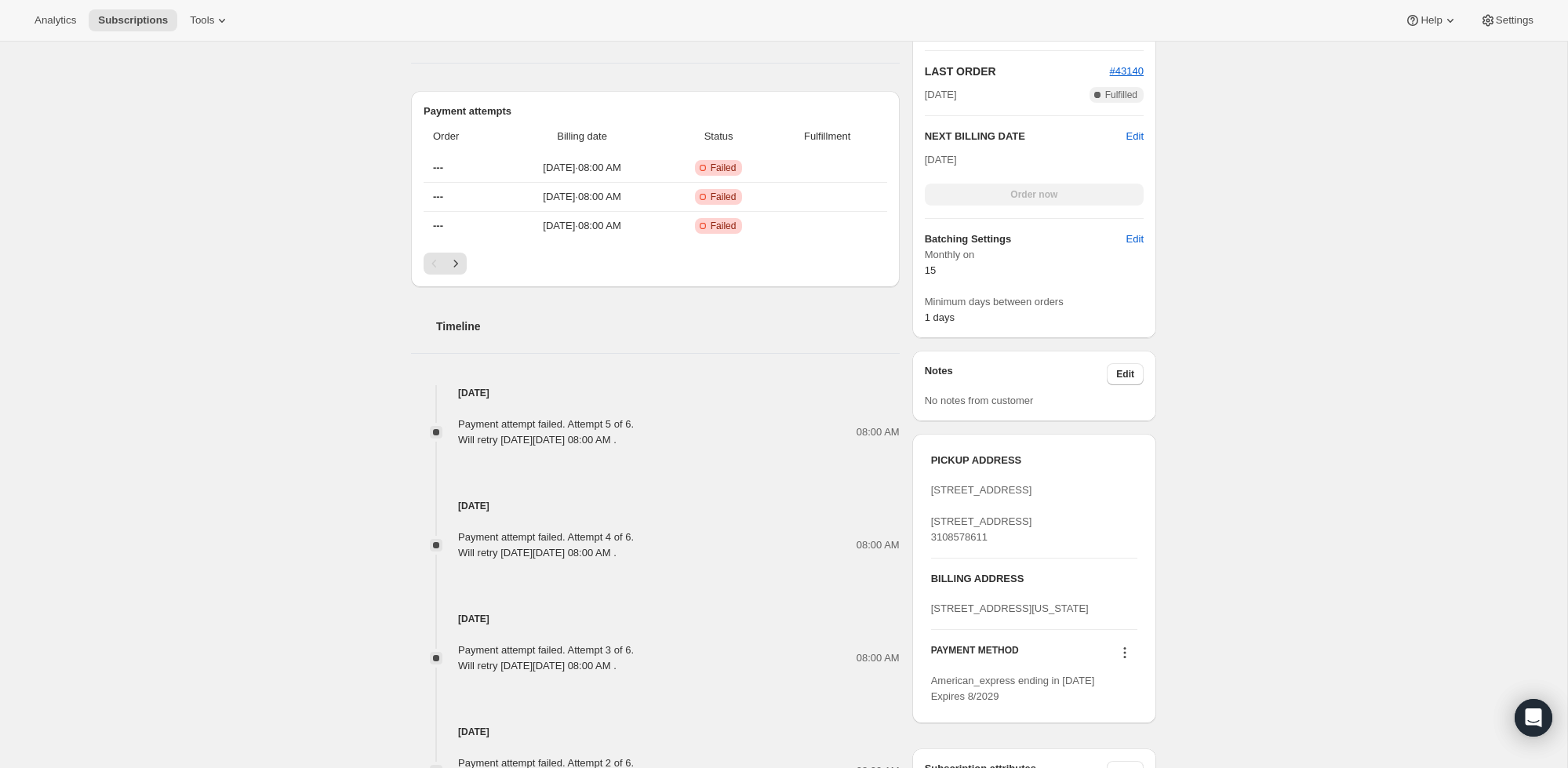
scroll to position [363, 0]
